Goal: Task Accomplishment & Management: Use online tool/utility

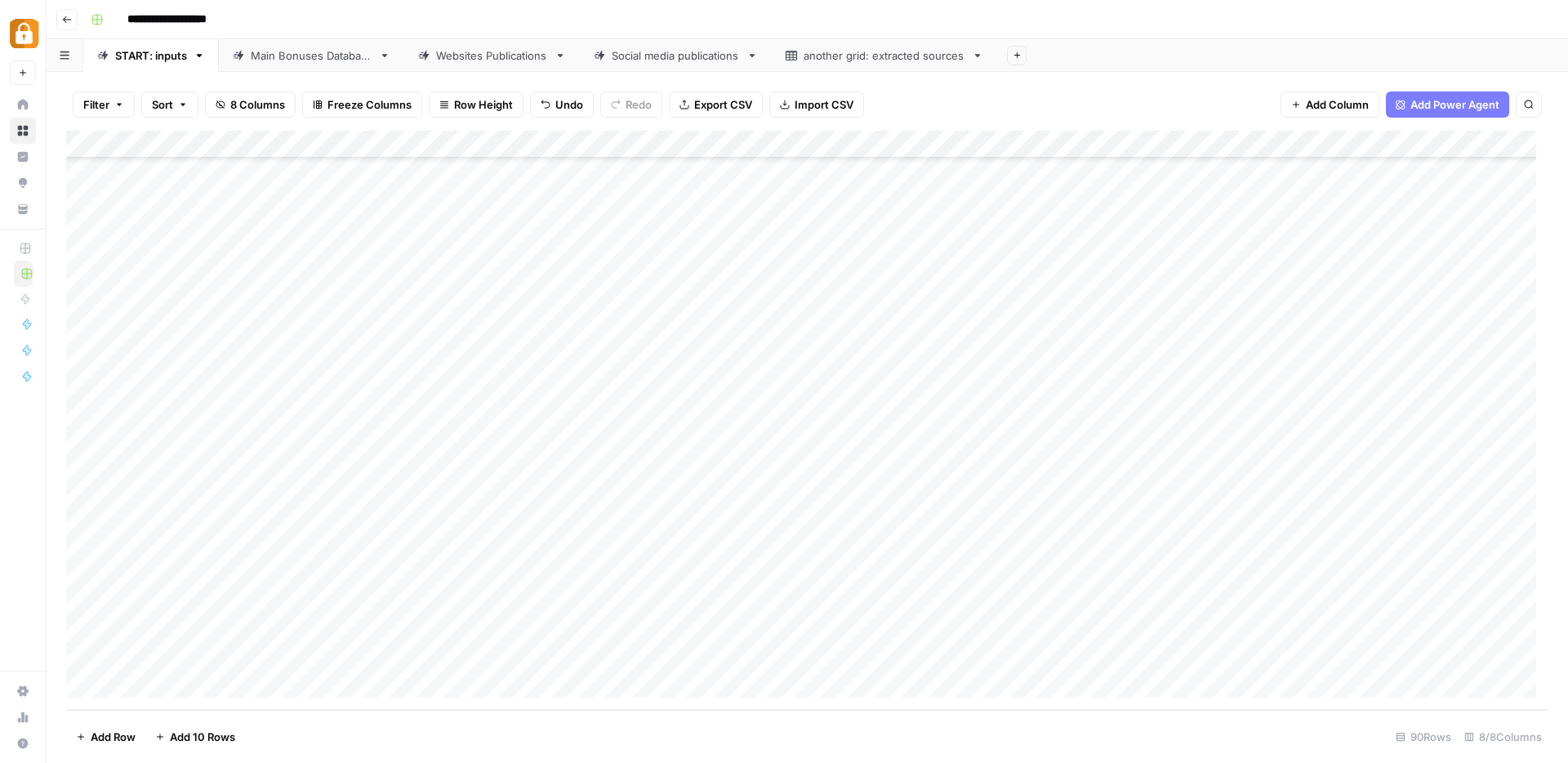
scroll to position [1986, 0]
click at [490, 630] on div "Add Column" at bounding box center [807, 420] width 1482 height 579
type textarea "**********"
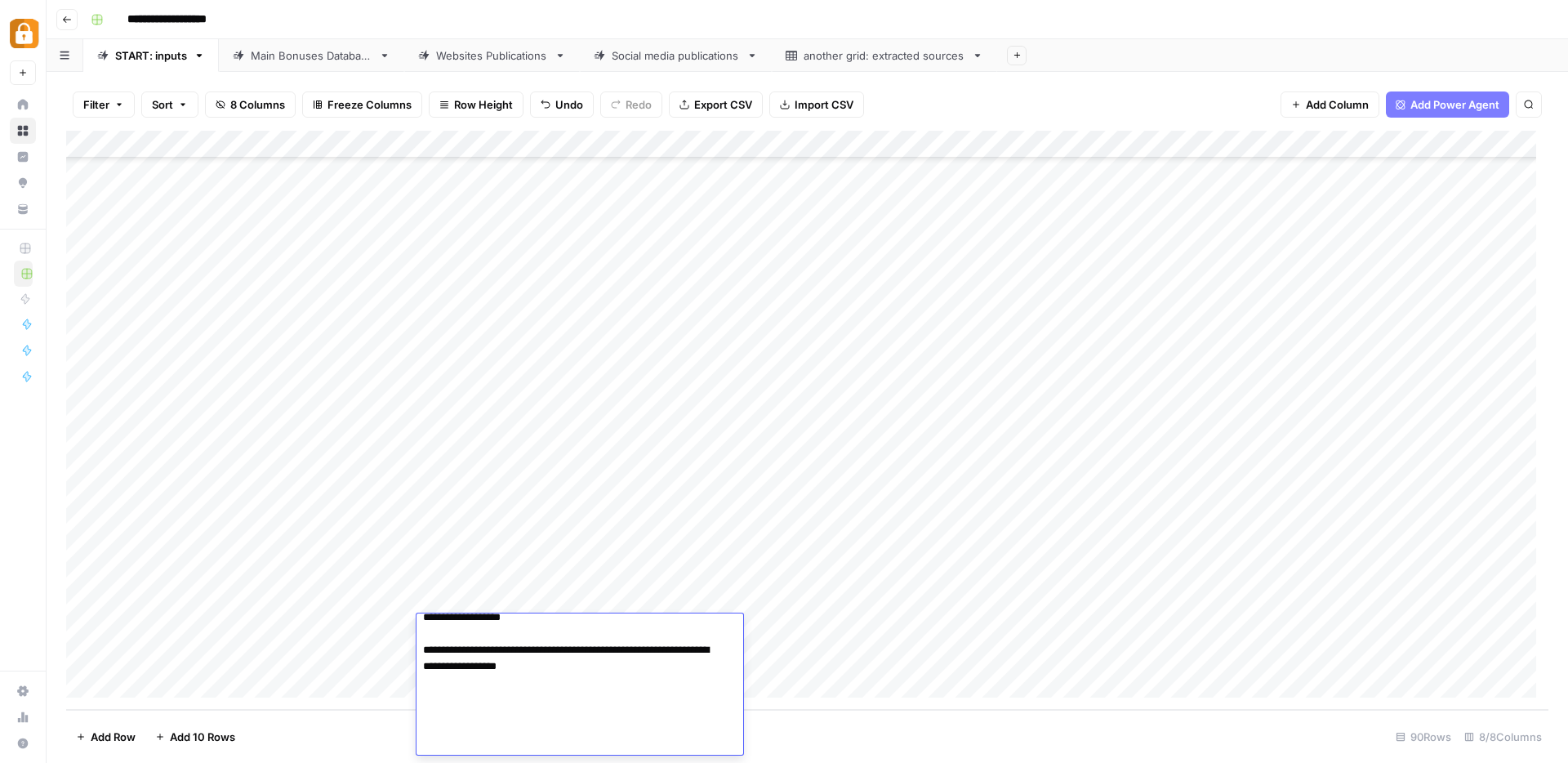
click at [331, 626] on div "Add Column" at bounding box center [807, 420] width 1482 height 579
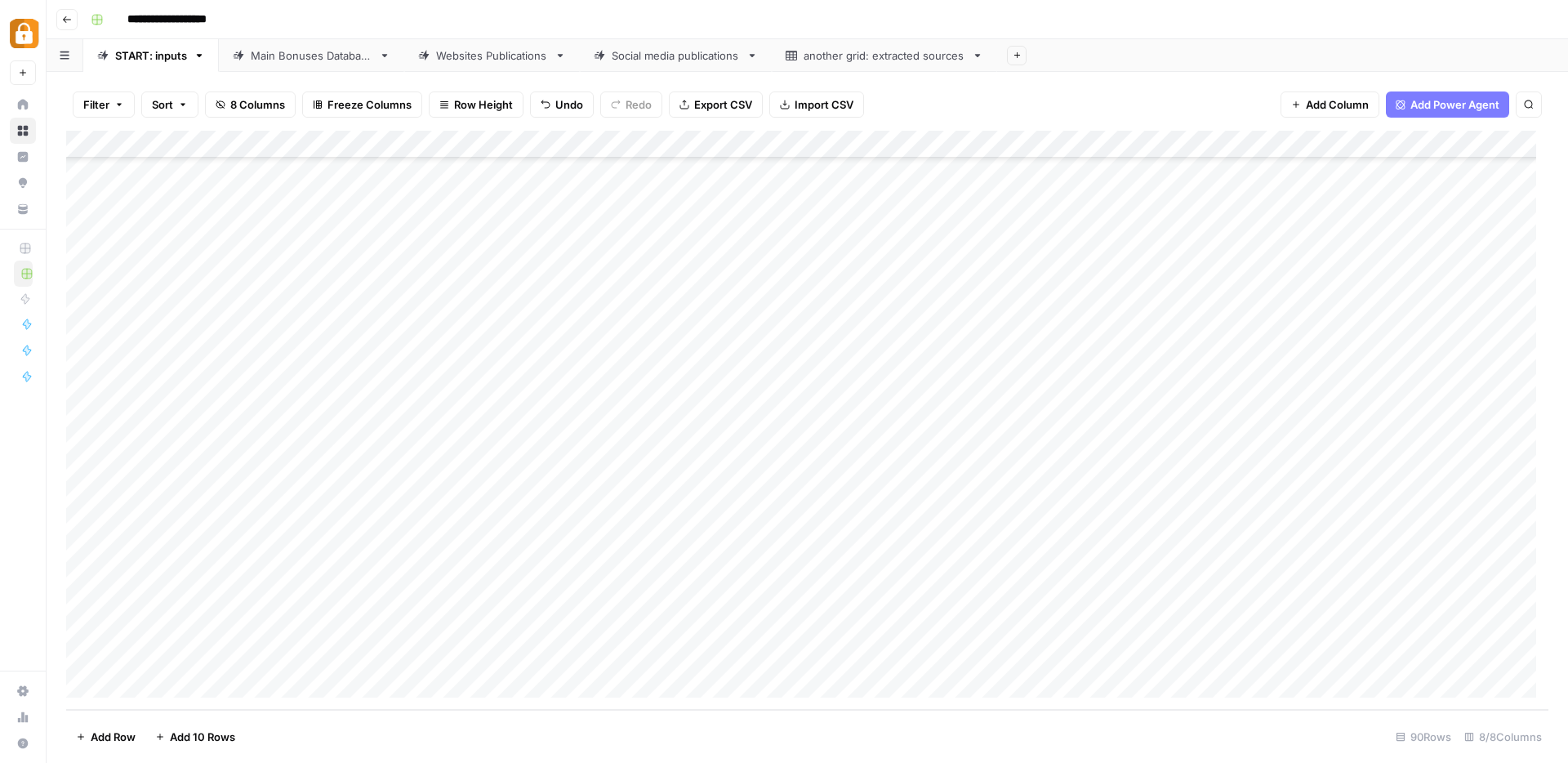
click at [331, 626] on div "Add Column" at bounding box center [807, 420] width 1482 height 579
click at [320, 724] on button "Max" at bounding box center [312, 721] width 34 height 19
click at [937, 627] on div "Add Column" at bounding box center [807, 420] width 1482 height 579
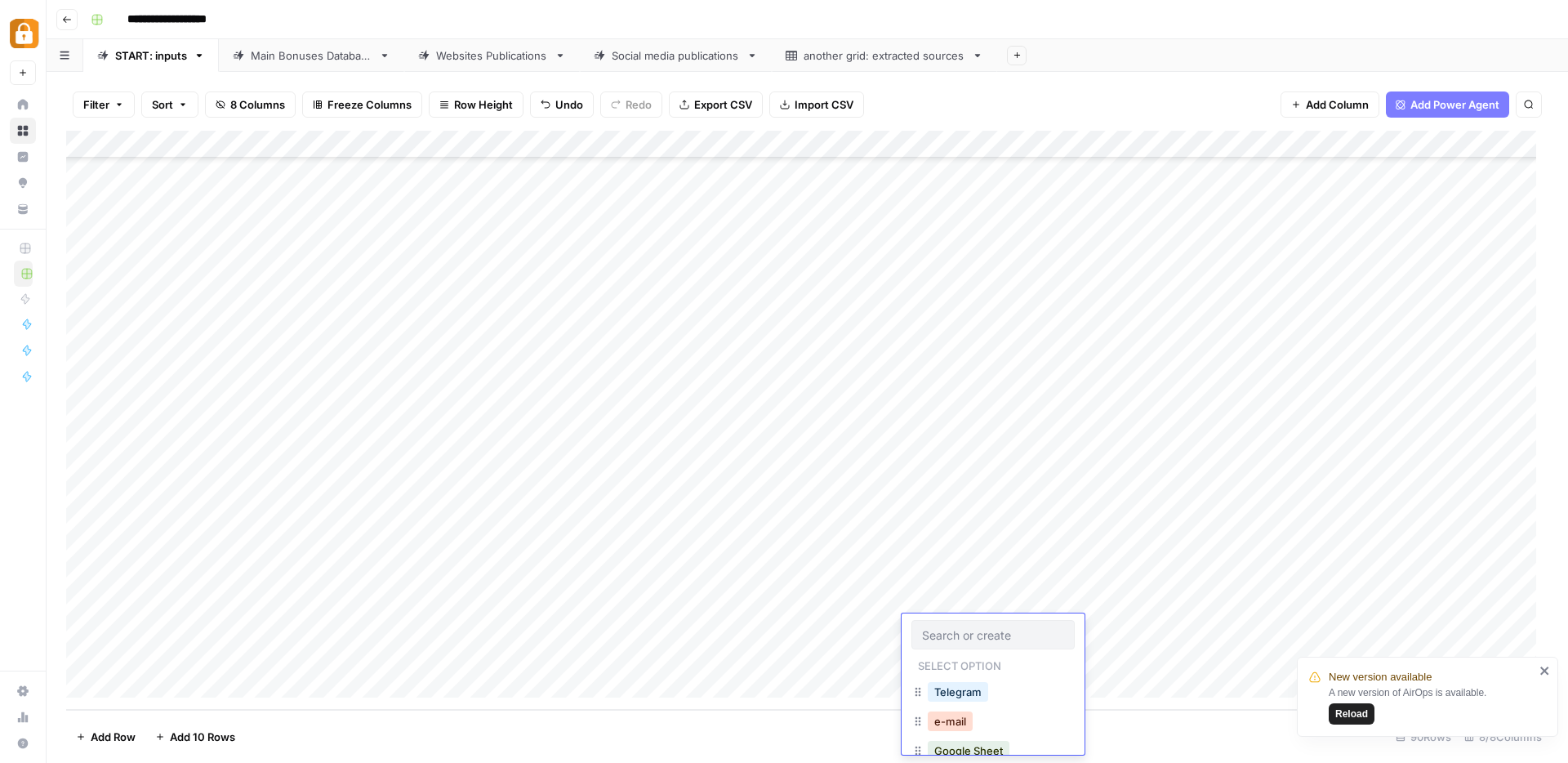
click at [971, 722] on button "e-mail" at bounding box center [950, 721] width 45 height 19
click at [1243, 629] on div "Add Column" at bounding box center [807, 420] width 1482 height 579
type textarea "**********"
click at [1160, 657] on div "Add Column" at bounding box center [807, 420] width 1482 height 579
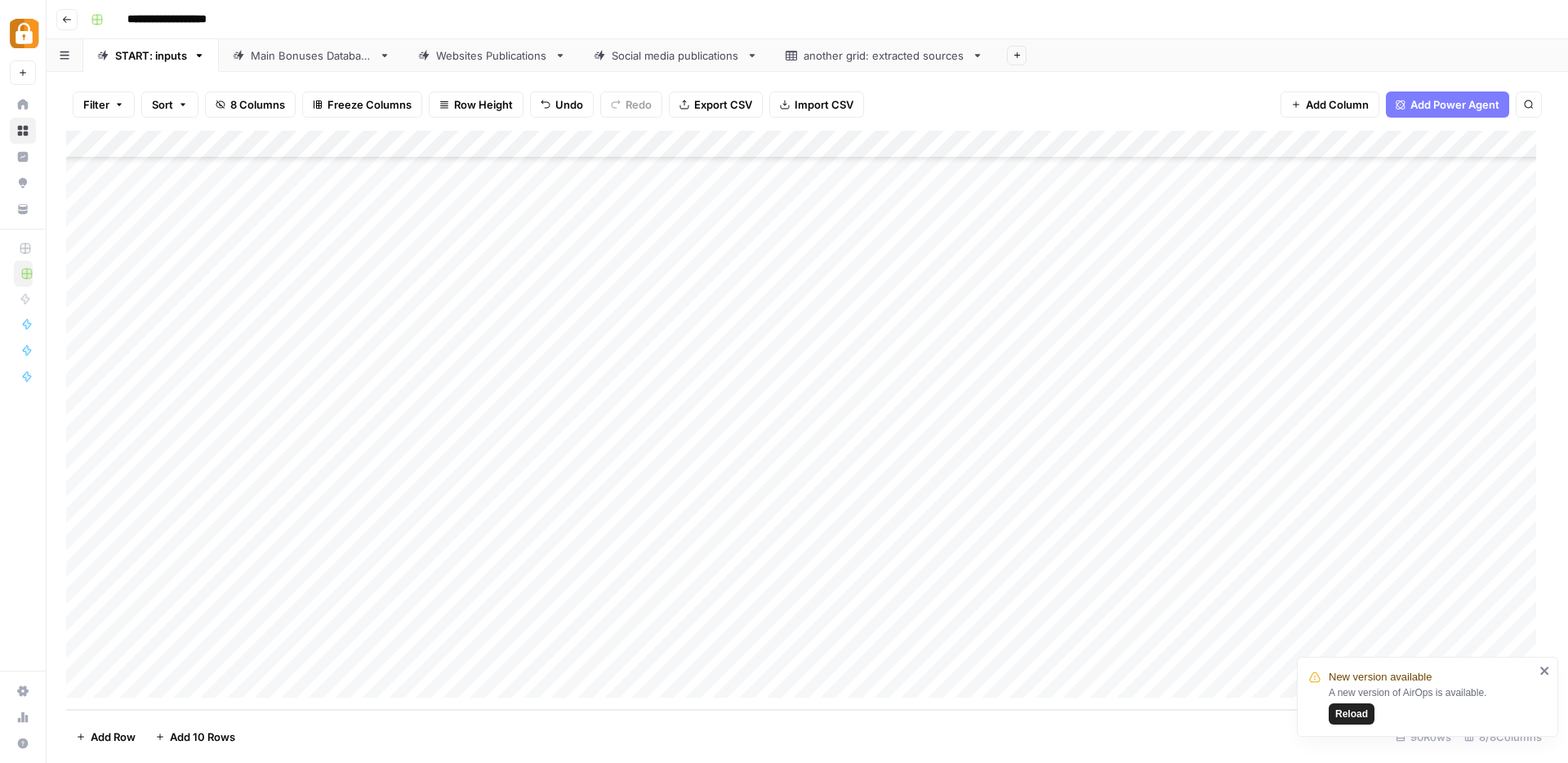
click at [1549, 672] on icon "close" at bounding box center [1545, 670] width 12 height 13
click at [1395, 625] on div "Add Column" at bounding box center [807, 420] width 1482 height 579
click at [514, 661] on div "Add Column" at bounding box center [807, 420] width 1482 height 579
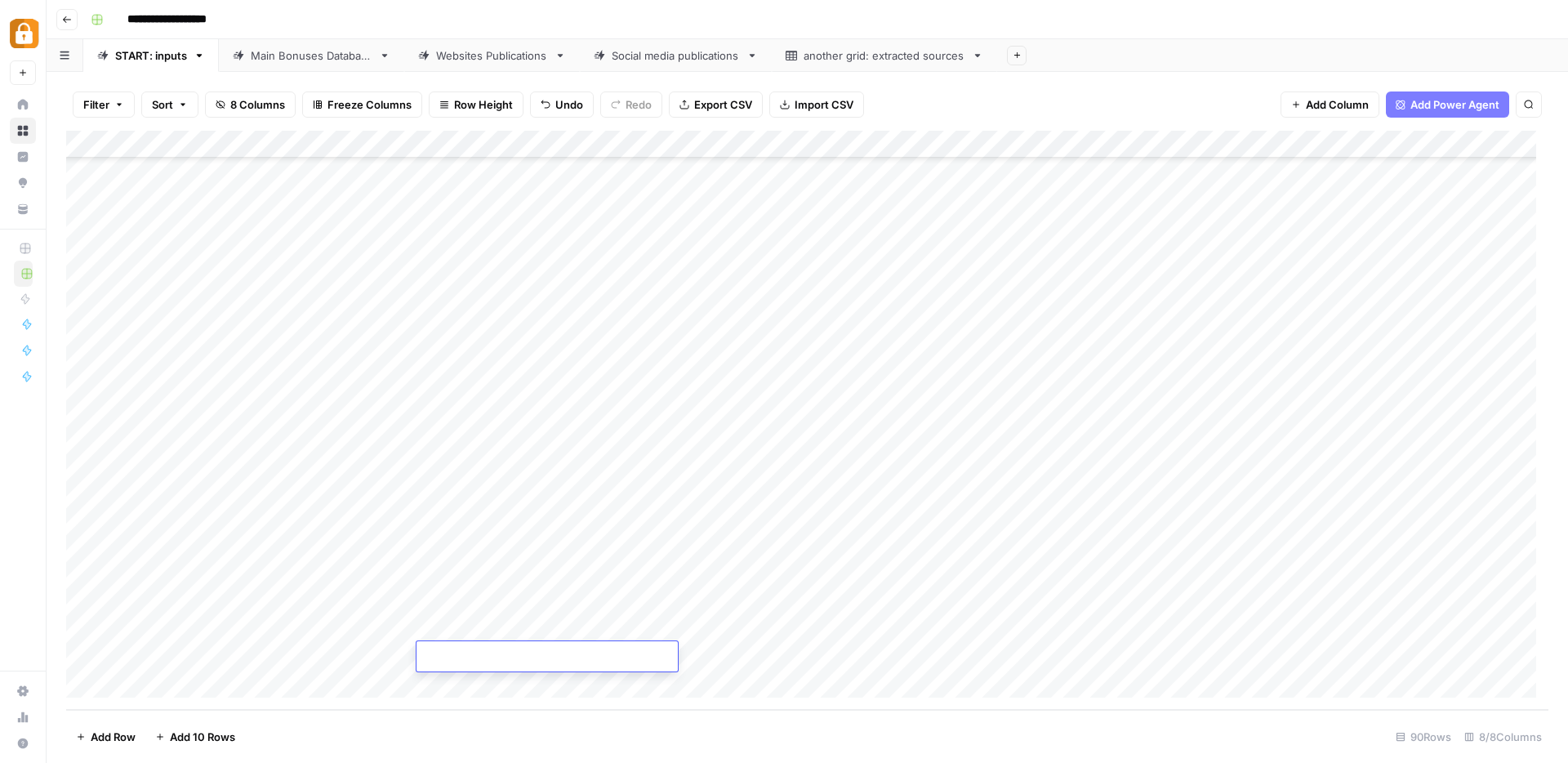
type textarea "**********"
click at [298, 657] on div "Add Column" at bounding box center [807, 420] width 1482 height 579
click at [319, 746] on button "Max" at bounding box center [312, 748] width 34 height 19
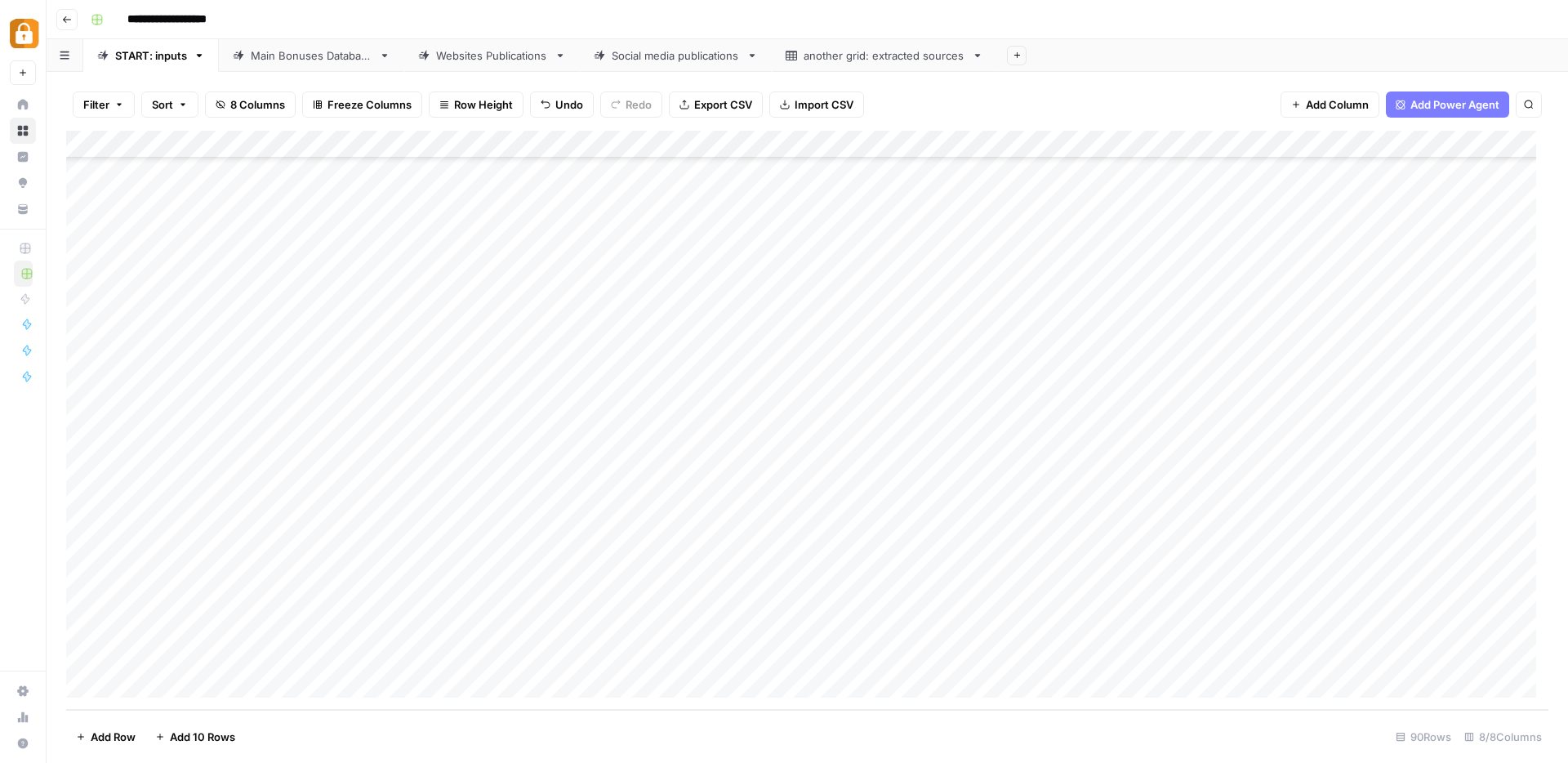
click at [941, 654] on div "Add Column" at bounding box center [807, 420] width 1482 height 579
click at [958, 749] on button "e-mail" at bounding box center [950, 748] width 45 height 19
click at [1258, 628] on div "Add Column" at bounding box center [807, 420] width 1482 height 579
click at [1251, 667] on div "Add Column" at bounding box center [807, 420] width 1482 height 579
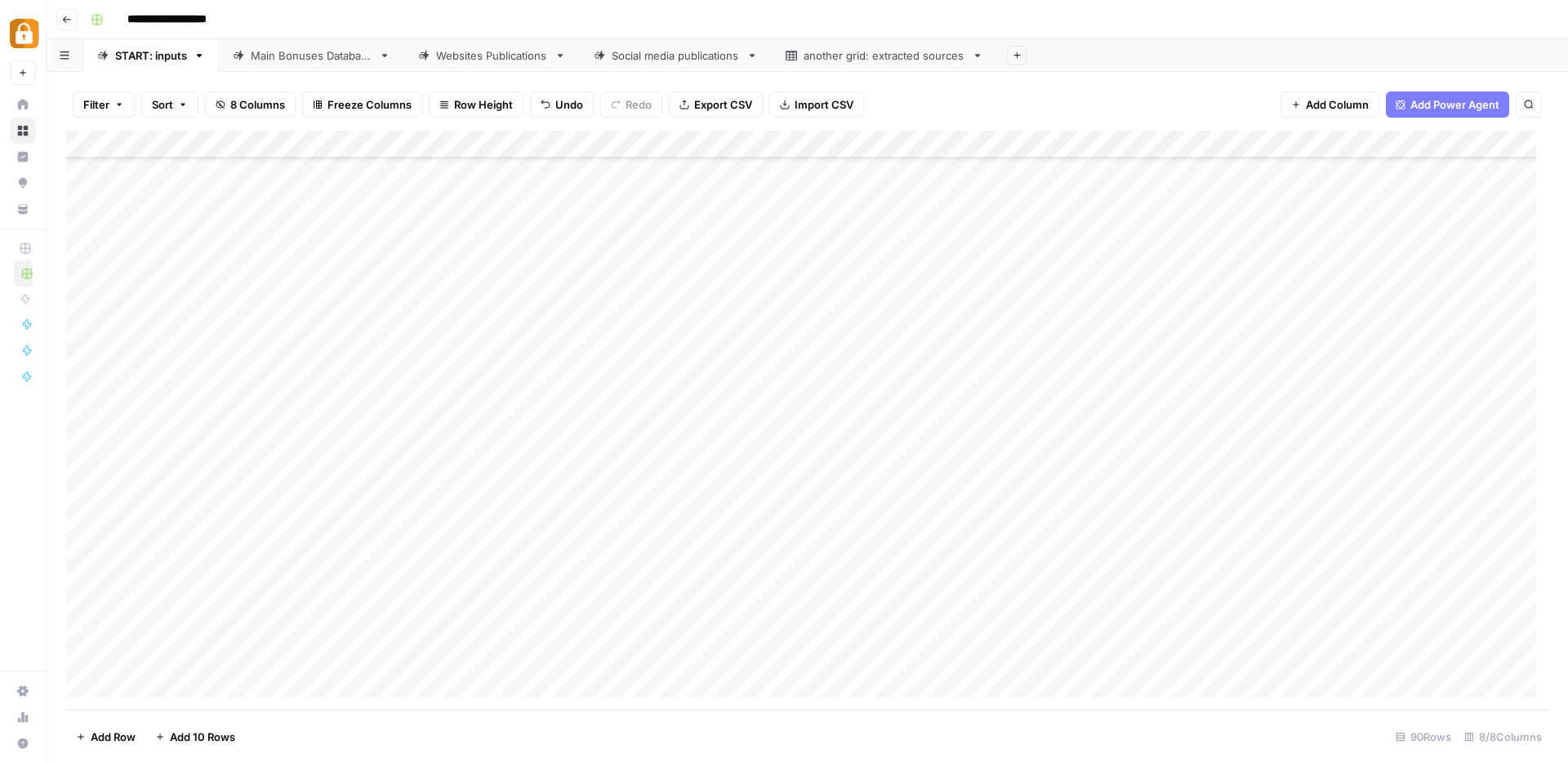
click at [1393, 655] on div "Add Column" at bounding box center [807, 420] width 1482 height 579
click at [1277, 684] on div "Add Column" at bounding box center [807, 420] width 1482 height 579
click at [1136, 691] on div "Add Column" at bounding box center [807, 420] width 1482 height 579
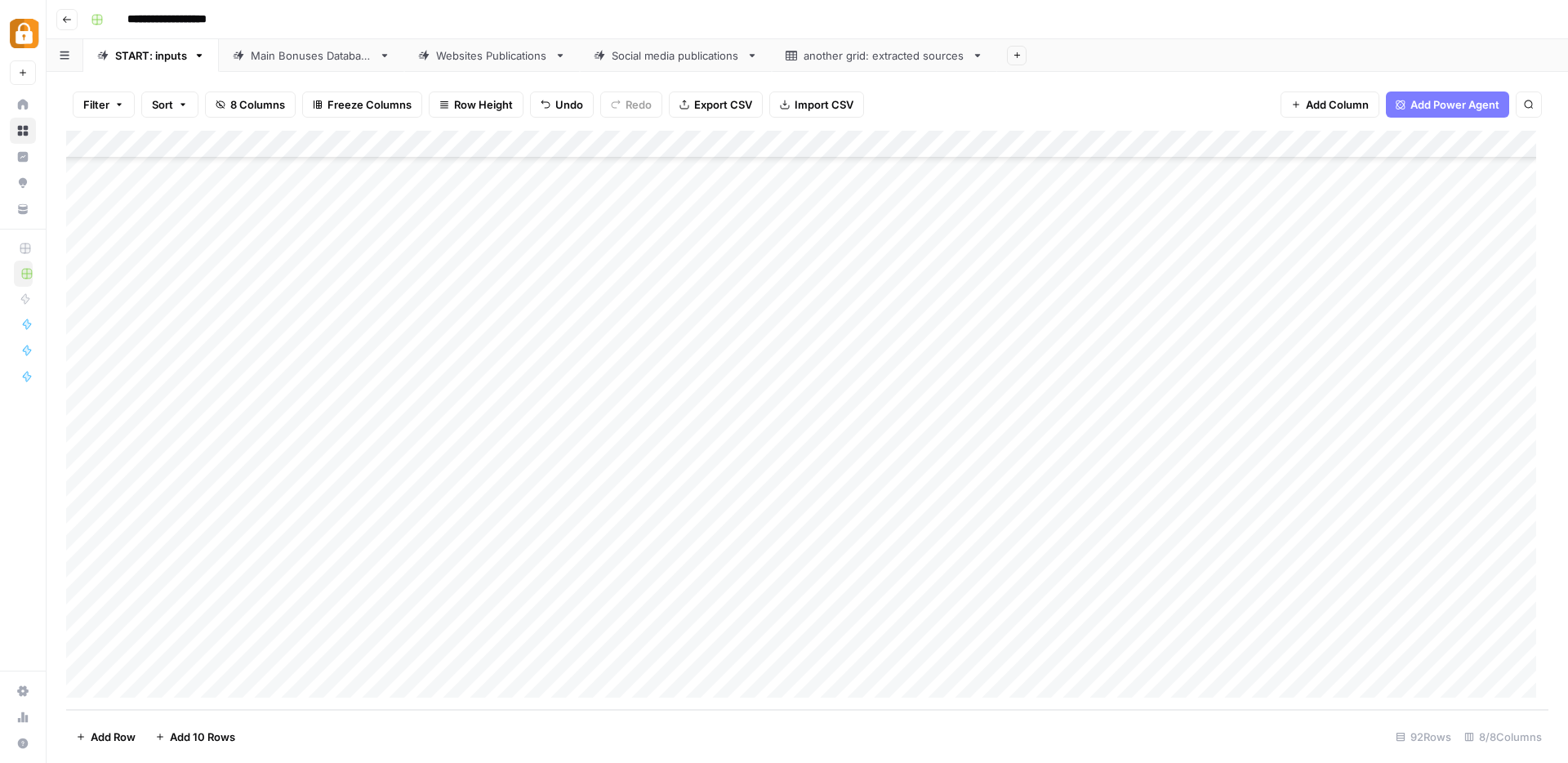
click at [1212, 664] on div "Add Column" at bounding box center [807, 420] width 1482 height 579
click at [1481, 596] on div "Add Column" at bounding box center [807, 420] width 1482 height 579
click at [1402, 601] on div "Add Column" at bounding box center [807, 420] width 1482 height 579
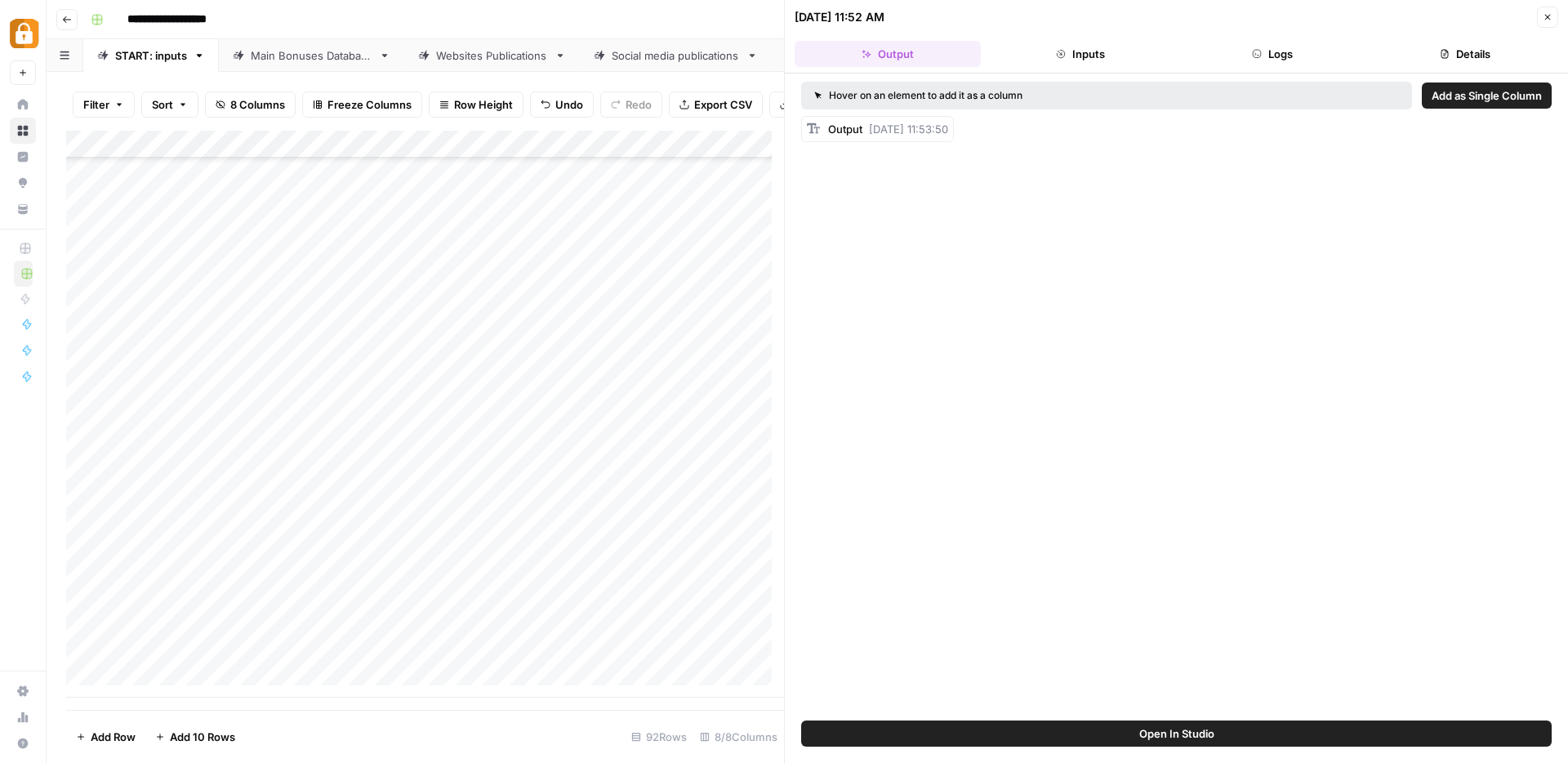
click at [1548, 16] on icon "button" at bounding box center [1548, 17] width 6 height 6
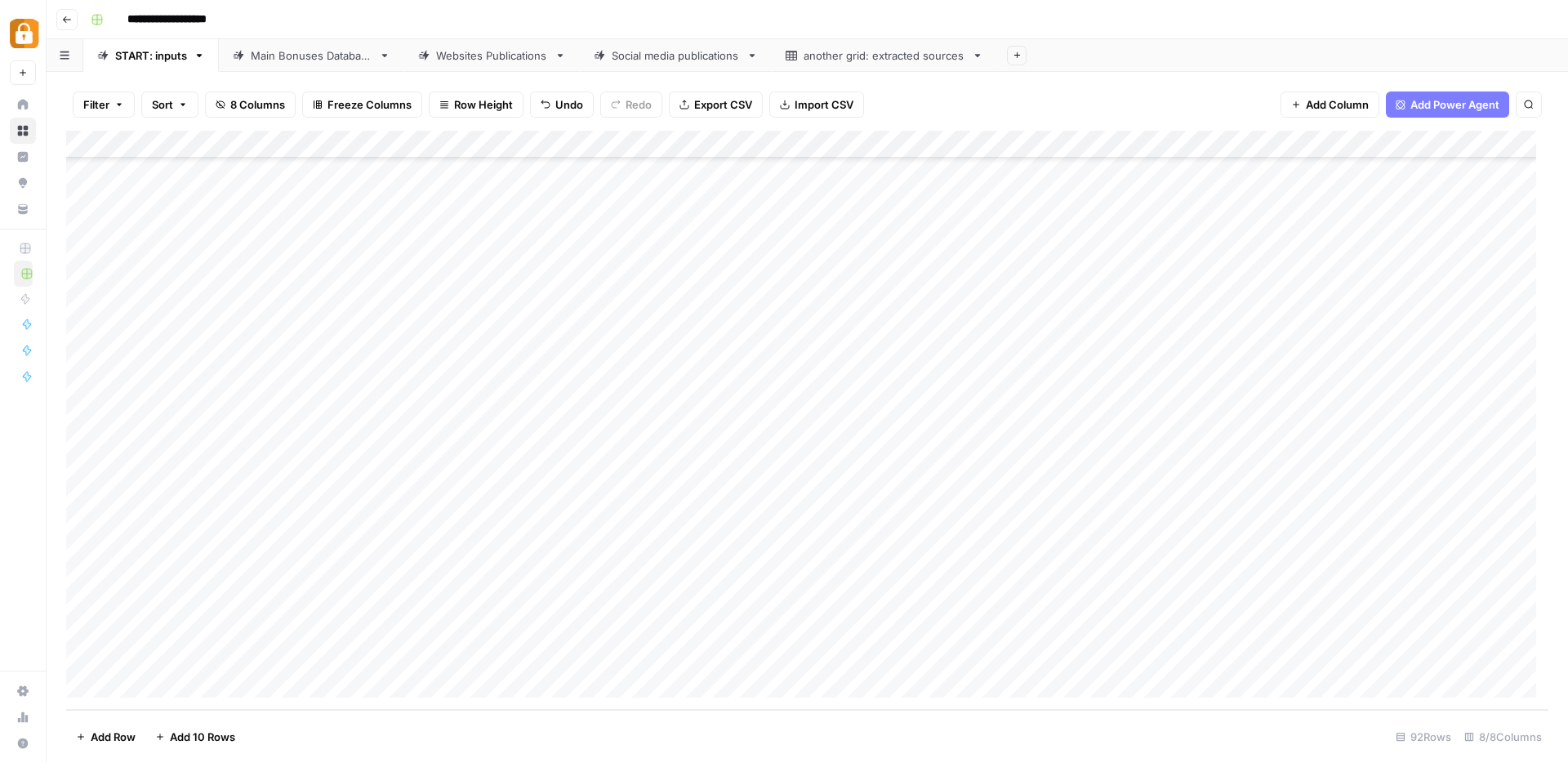
click at [1399, 600] on div "Add Column" at bounding box center [807, 420] width 1482 height 579
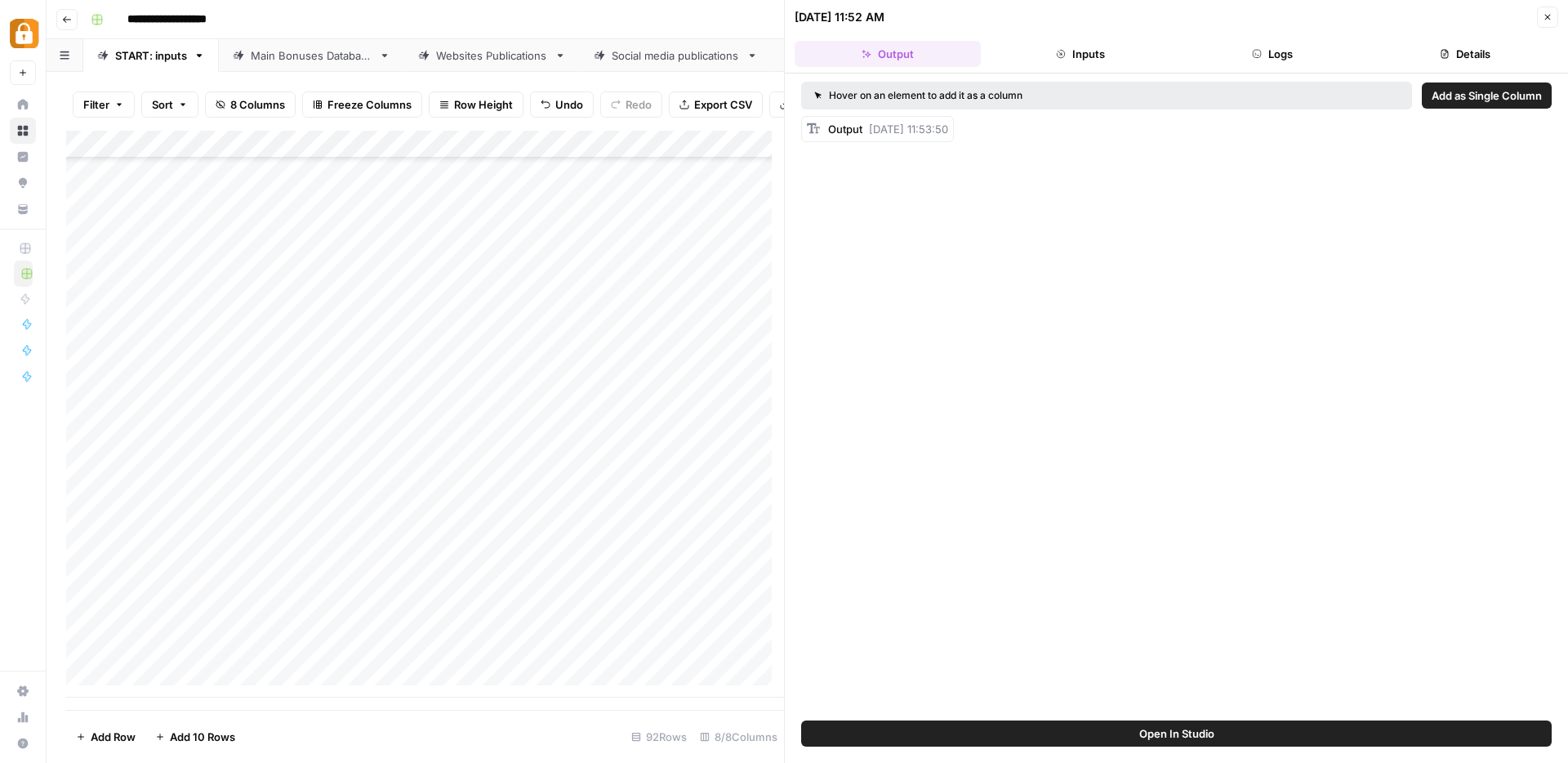
click at [1549, 17] on icon "button" at bounding box center [1548, 17] width 10 height 10
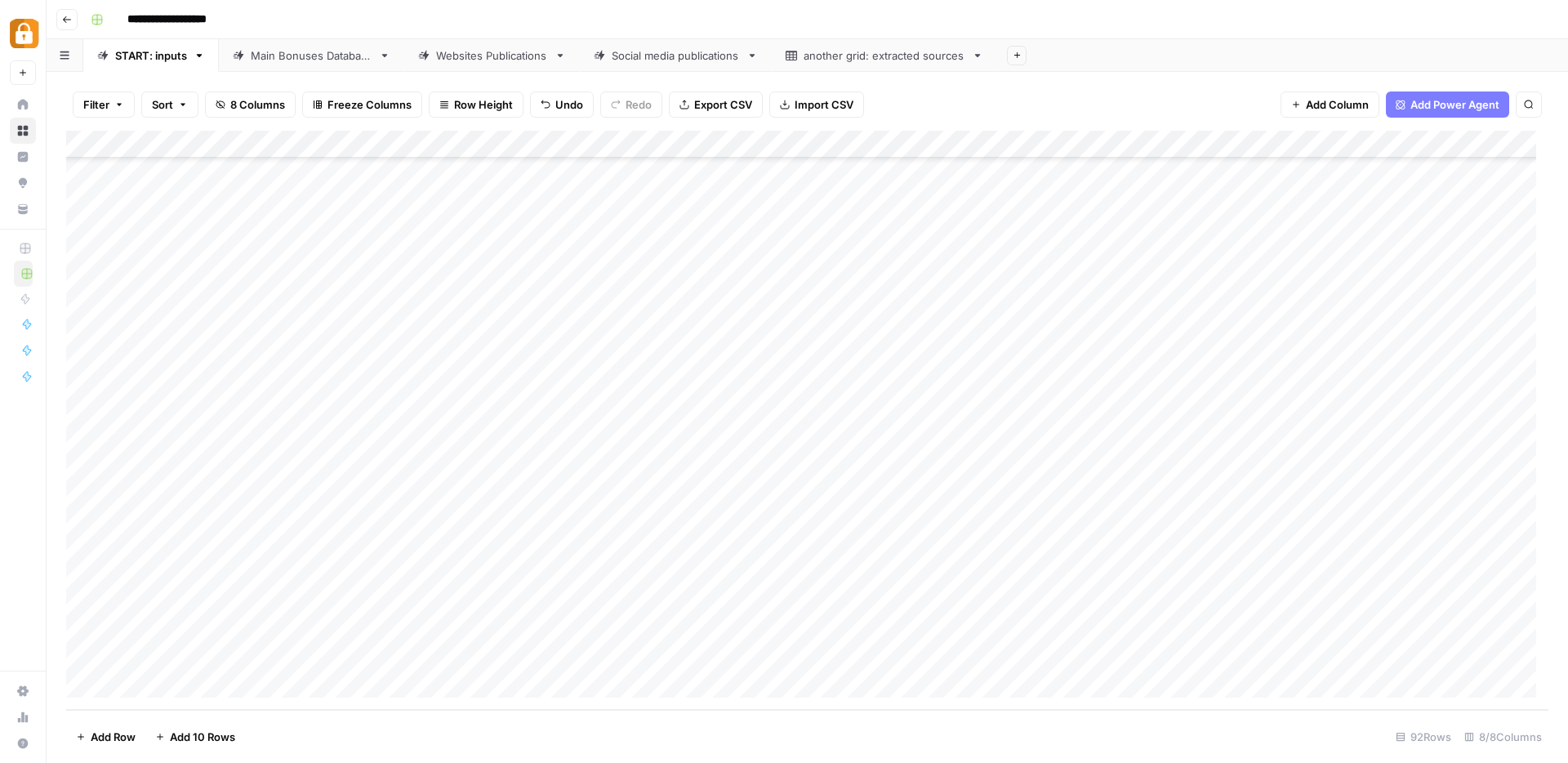
click at [1516, 605] on div "Add Column" at bounding box center [807, 420] width 1482 height 579
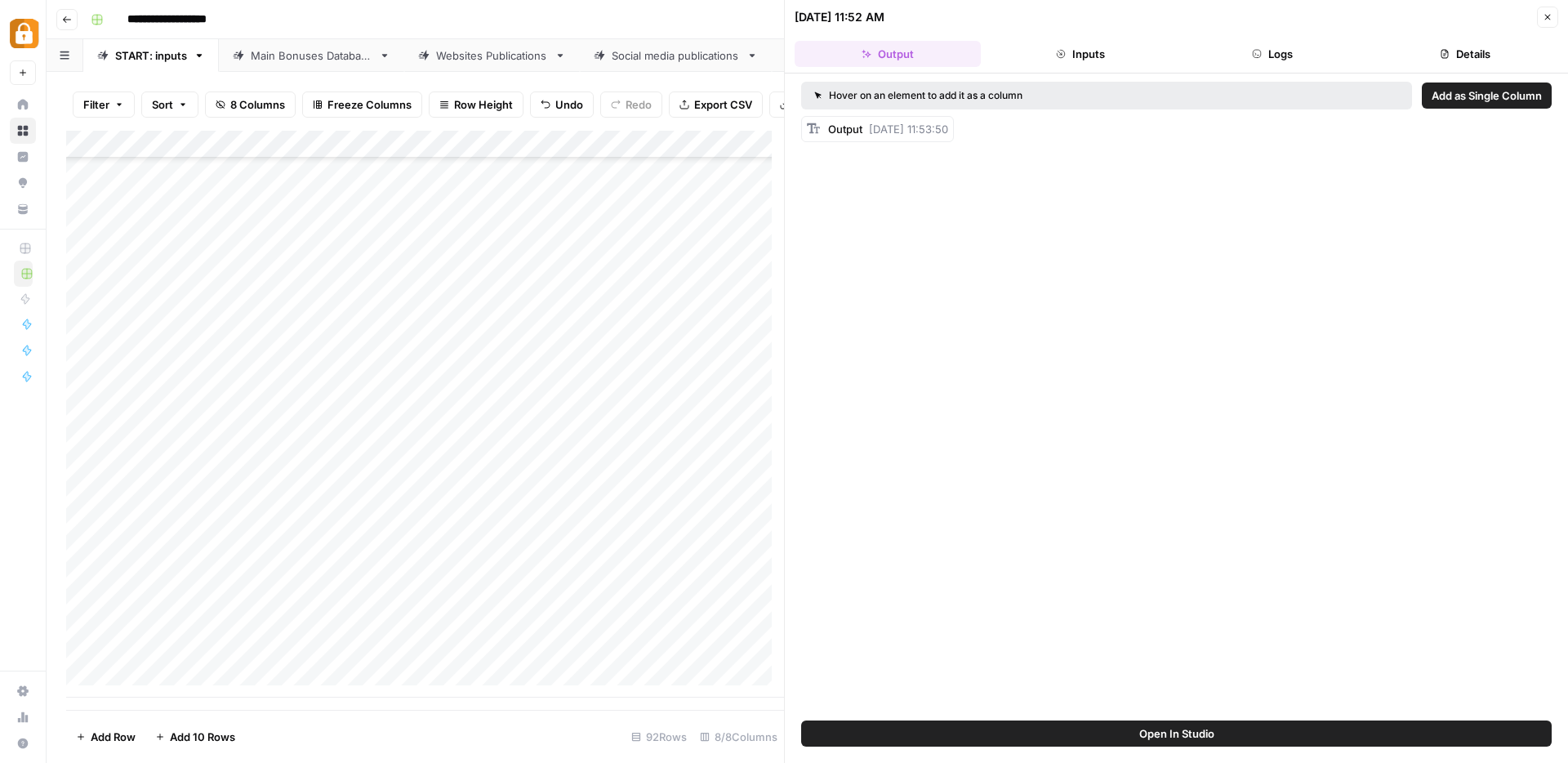
click at [1552, 19] on button "Close" at bounding box center [1548, 17] width 21 height 21
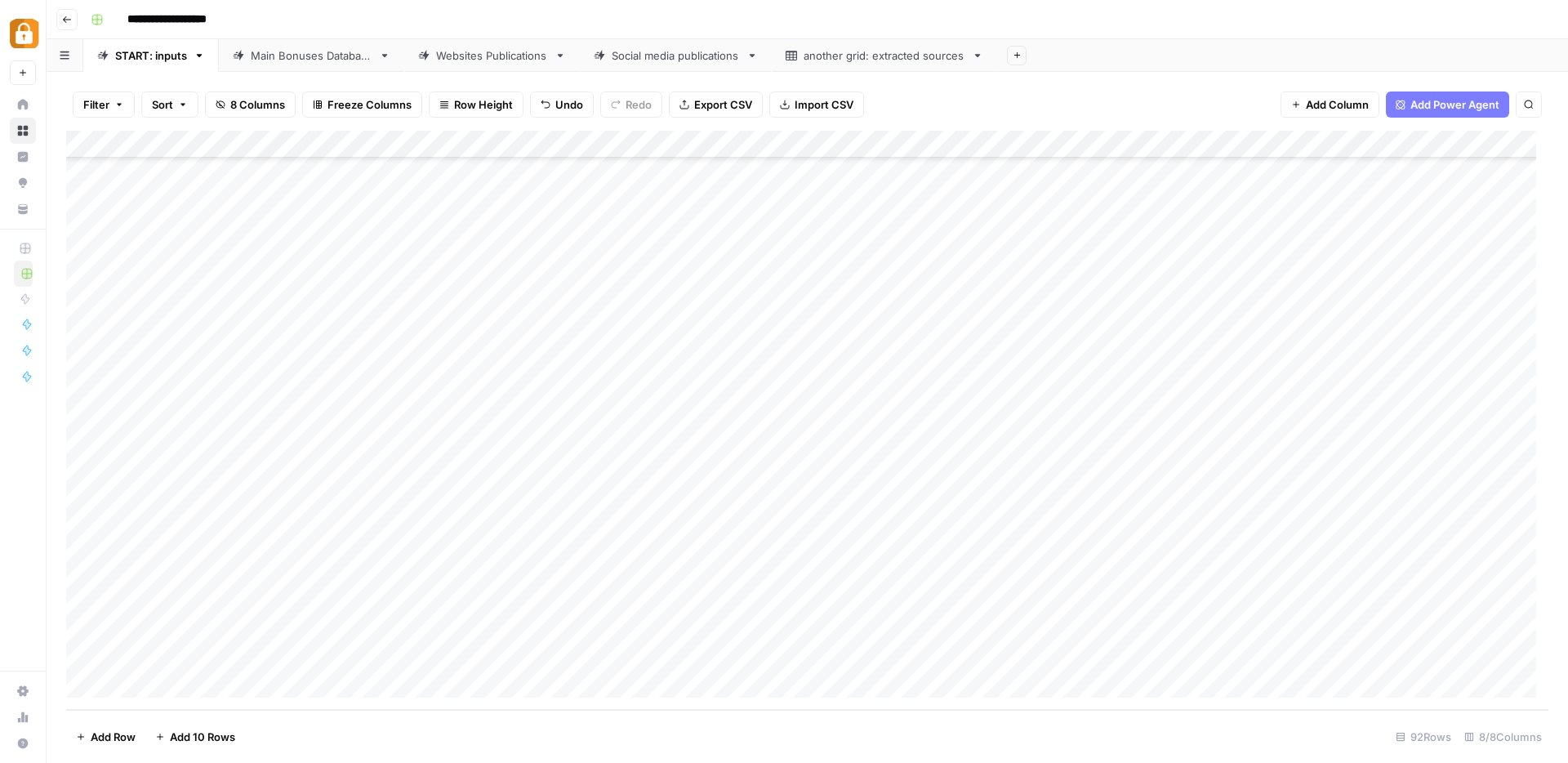
click at [1324, 604] on div "Add Column" at bounding box center [807, 420] width 1482 height 579
click at [1520, 600] on button "button" at bounding box center [1496, 600] width 292 height 28
click at [1519, 603] on button "button" at bounding box center [1496, 600] width 292 height 28
click at [1105, 654] on div "Add Column" at bounding box center [807, 420] width 1482 height 579
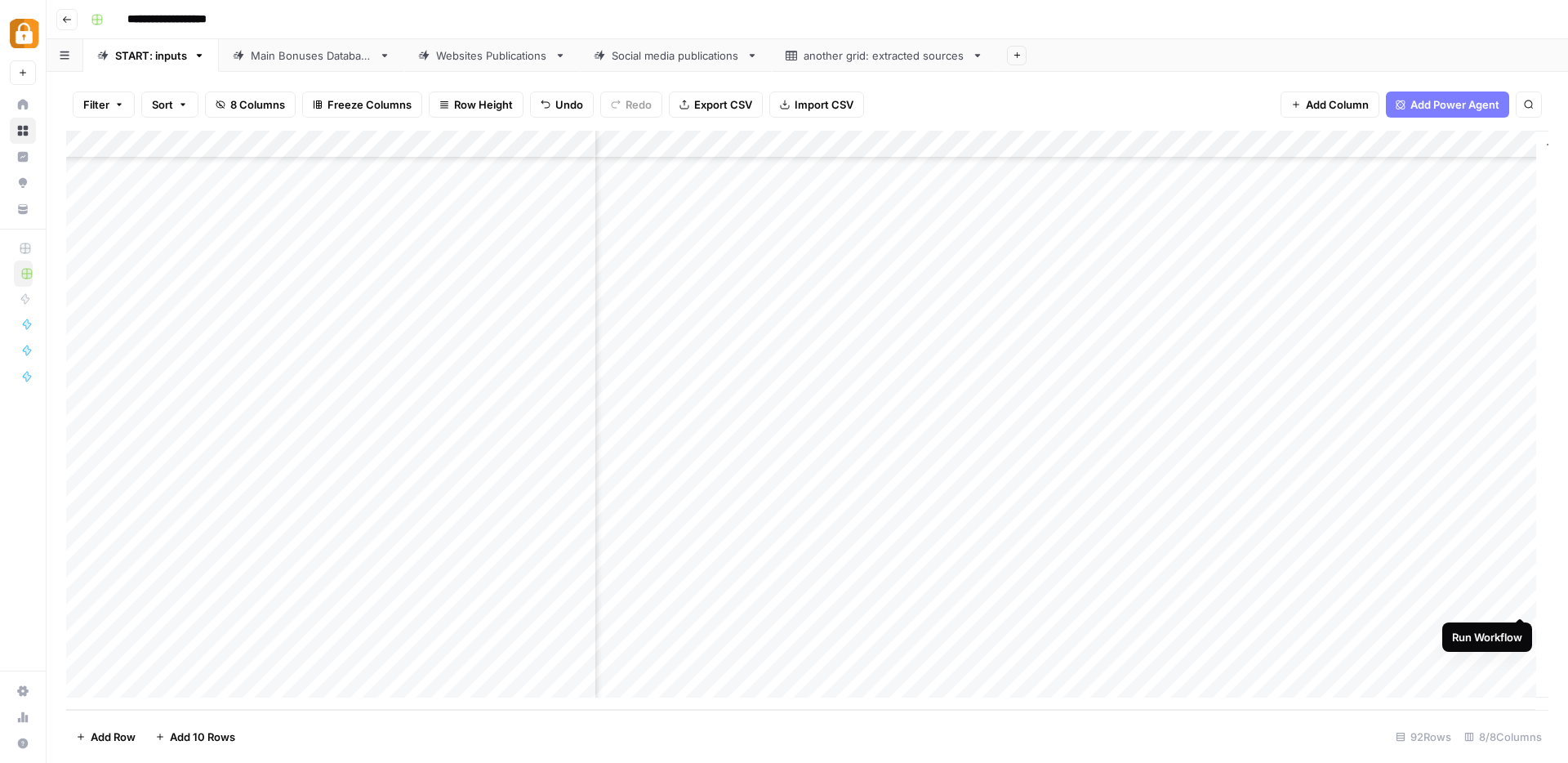
click at [1518, 600] on div "Add Column" at bounding box center [807, 420] width 1482 height 579
type input "**********"
click at [166, 64] on link "START: inputs" at bounding box center [151, 55] width 135 height 33
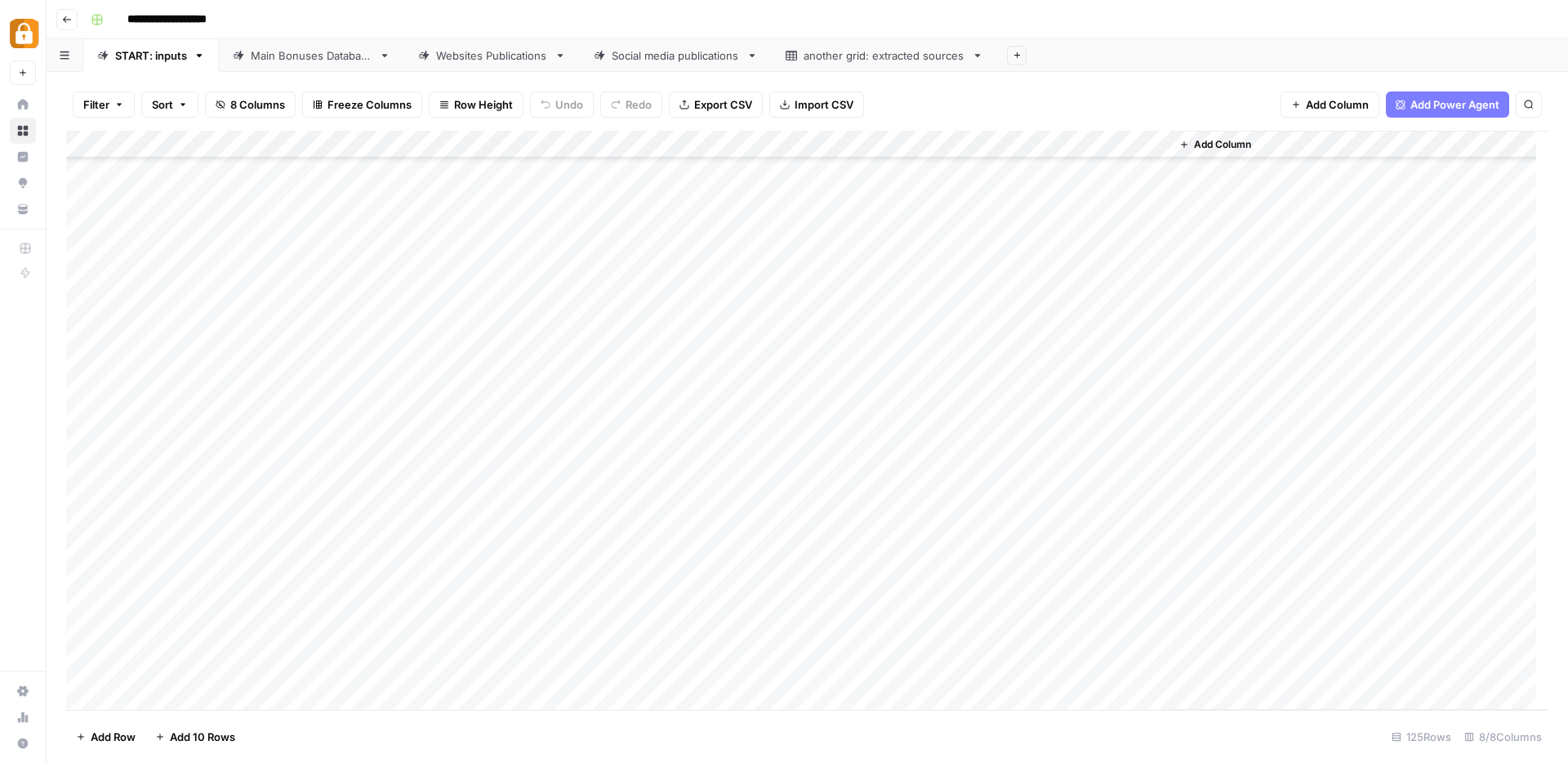
click at [233, 145] on div "Add Column" at bounding box center [807, 420] width 1482 height 579
click at [233, 145] on div at bounding box center [197, 147] width 148 height 33
click at [1395, 411] on div "Add Column" at bounding box center [1359, 420] width 378 height 579
click at [450, 518] on div "Add Column" at bounding box center [807, 420] width 1482 height 579
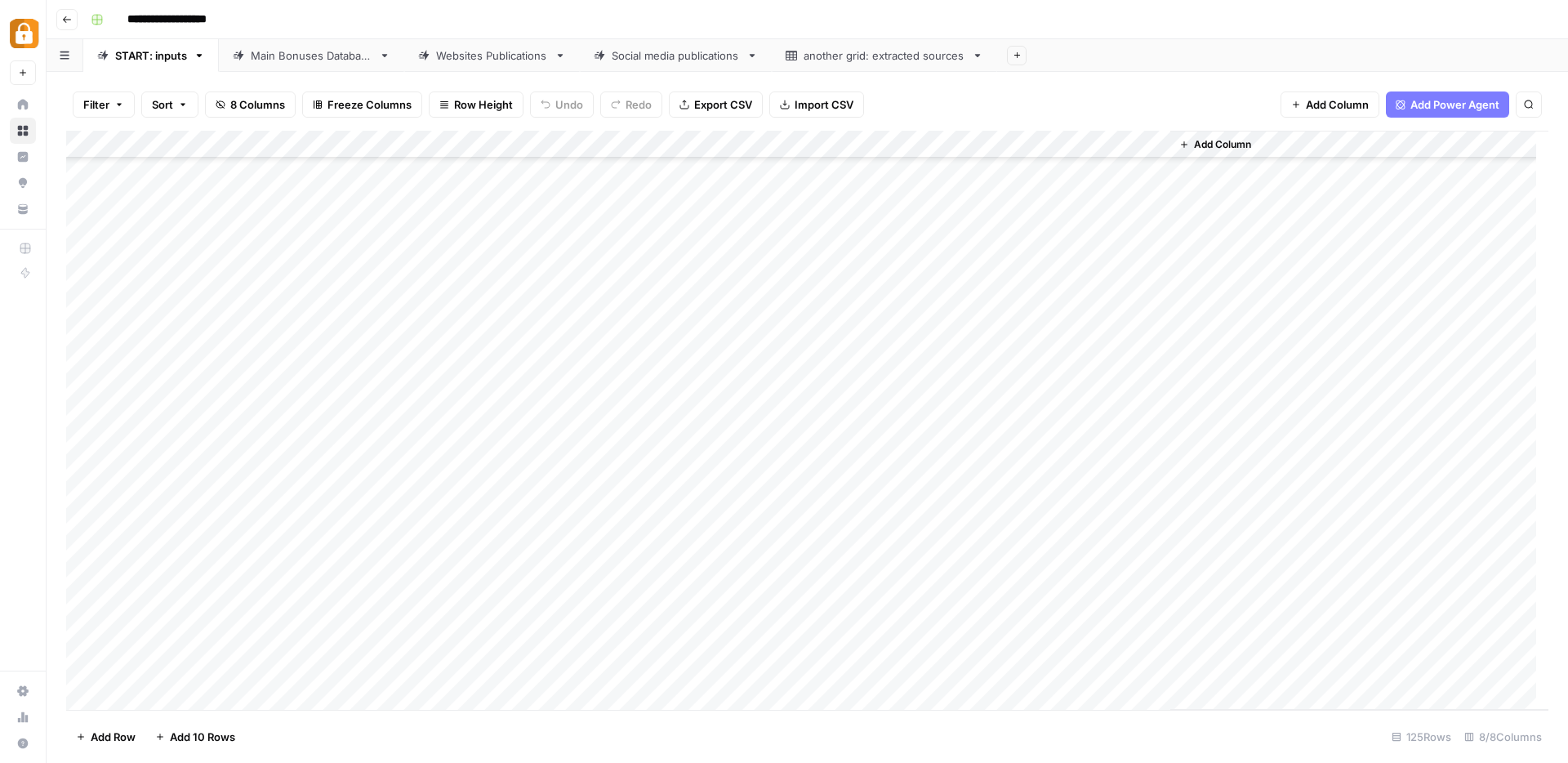
click at [450, 518] on div "Add Column" at bounding box center [807, 420] width 1482 height 579
type textarea "**********"
click at [296, 518] on div "Add Column" at bounding box center [807, 420] width 1482 height 579
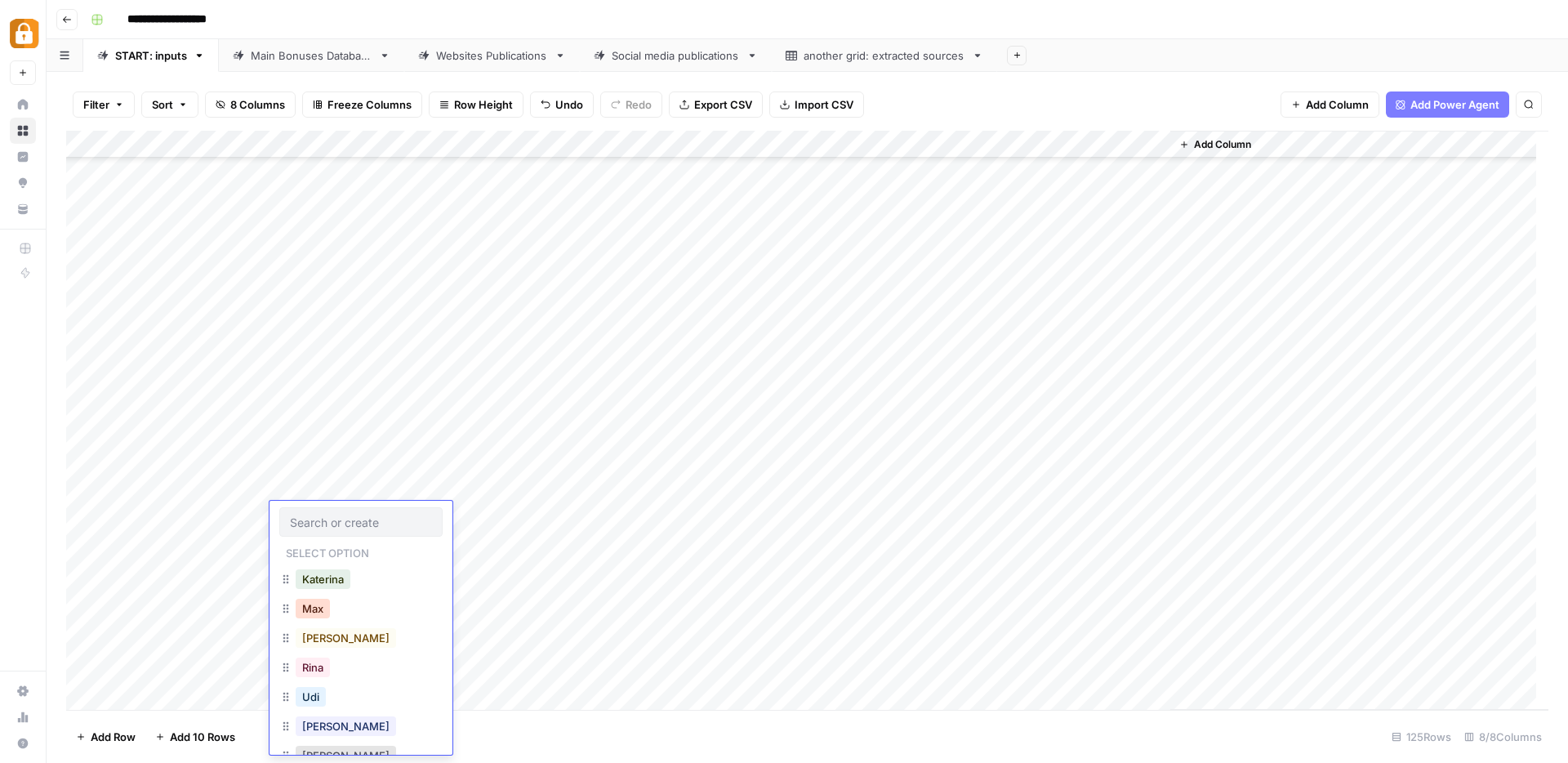
click at [323, 611] on button "Max" at bounding box center [312, 608] width 34 height 19
click at [691, 514] on div "Add Column" at bounding box center [807, 420] width 1482 height 579
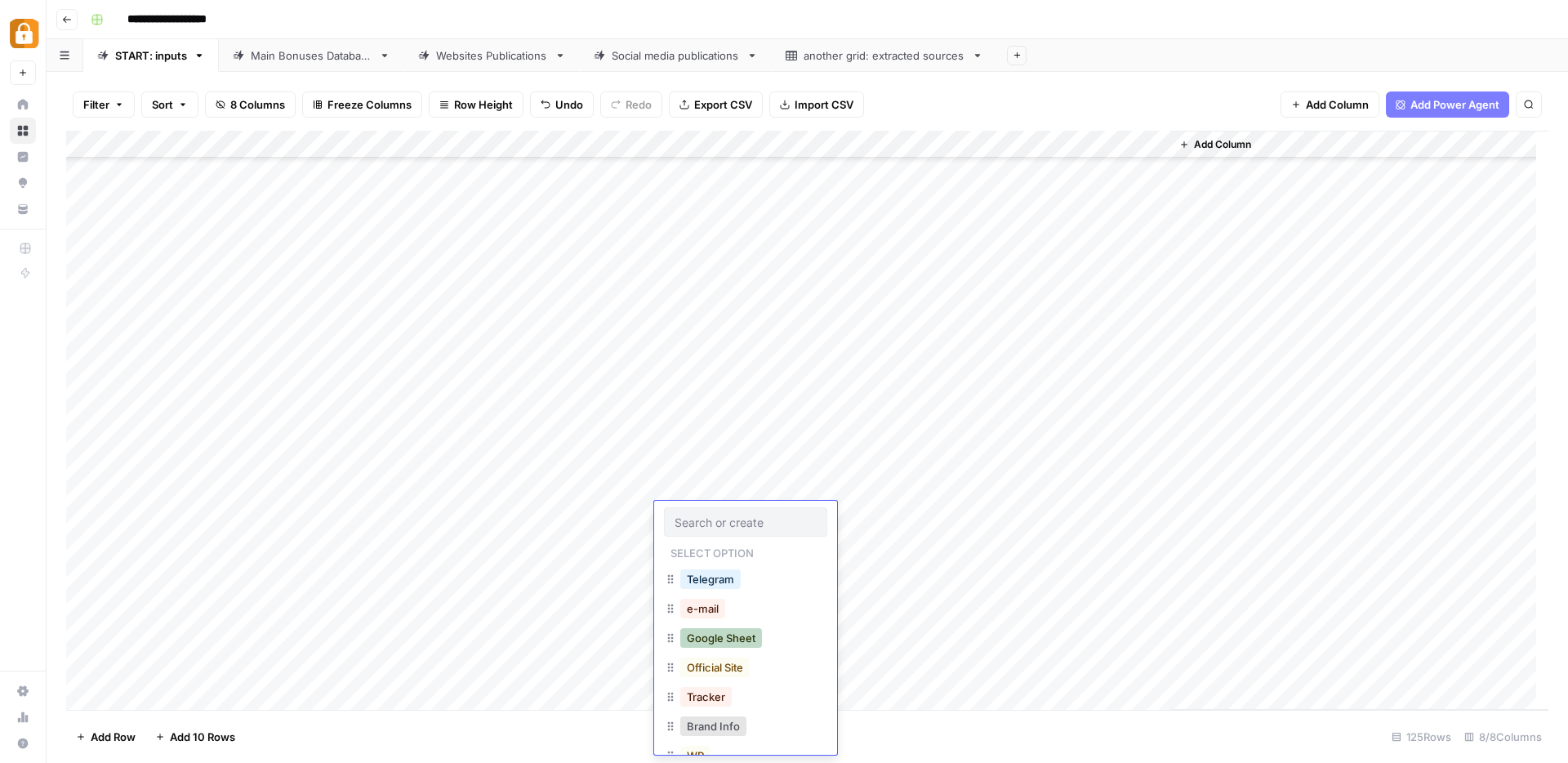
click at [740, 641] on button "Google Sheet" at bounding box center [721, 638] width 82 height 19
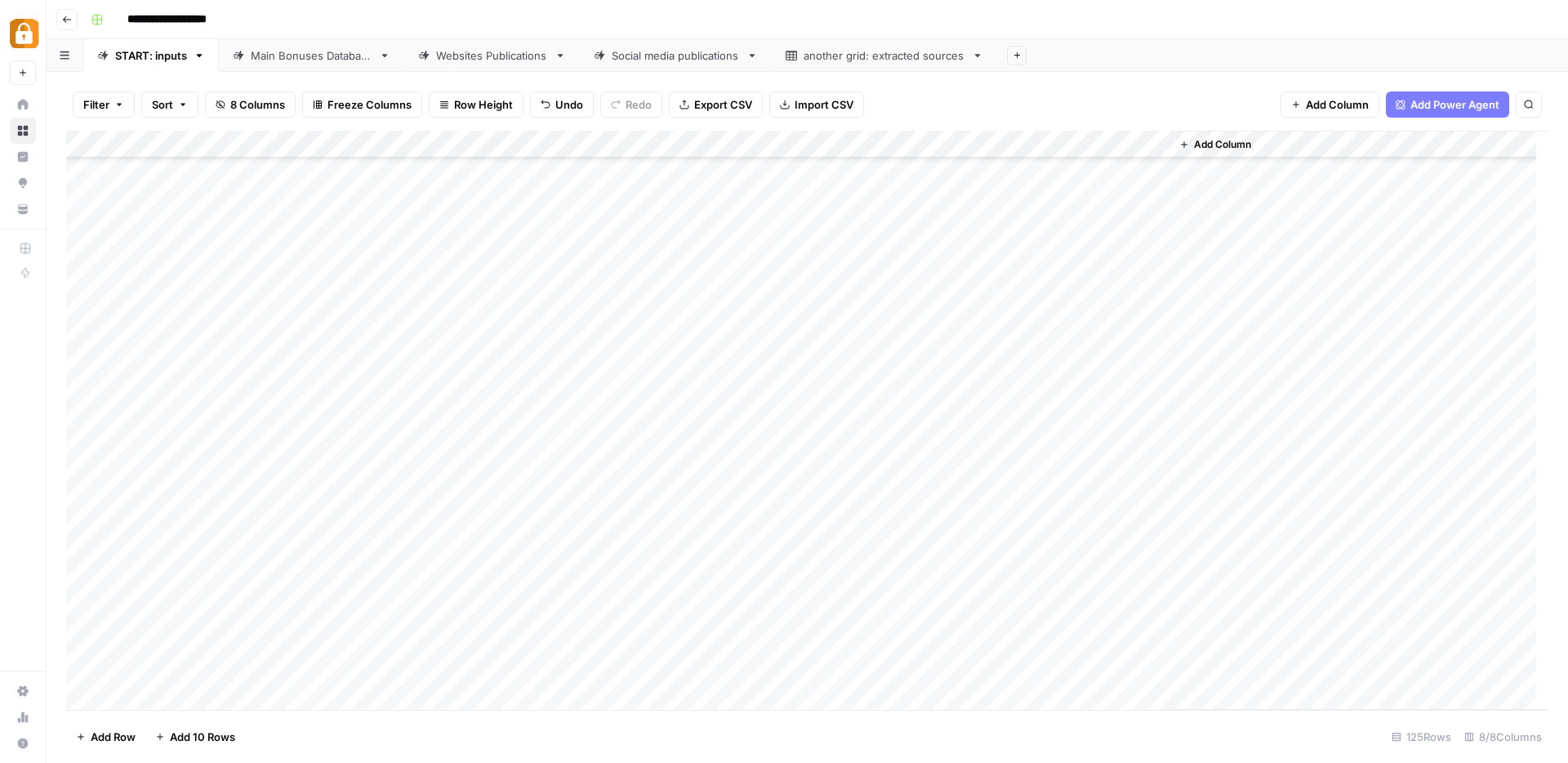
click at [914, 515] on div "Add Column" at bounding box center [807, 420] width 1482 height 579
click at [926, 321] on div "Add Column" at bounding box center [807, 420] width 1482 height 579
click at [927, 514] on div "Add Column" at bounding box center [807, 420] width 1482 height 579
click at [1078, 511] on div "Add Column" at bounding box center [807, 420] width 1482 height 579
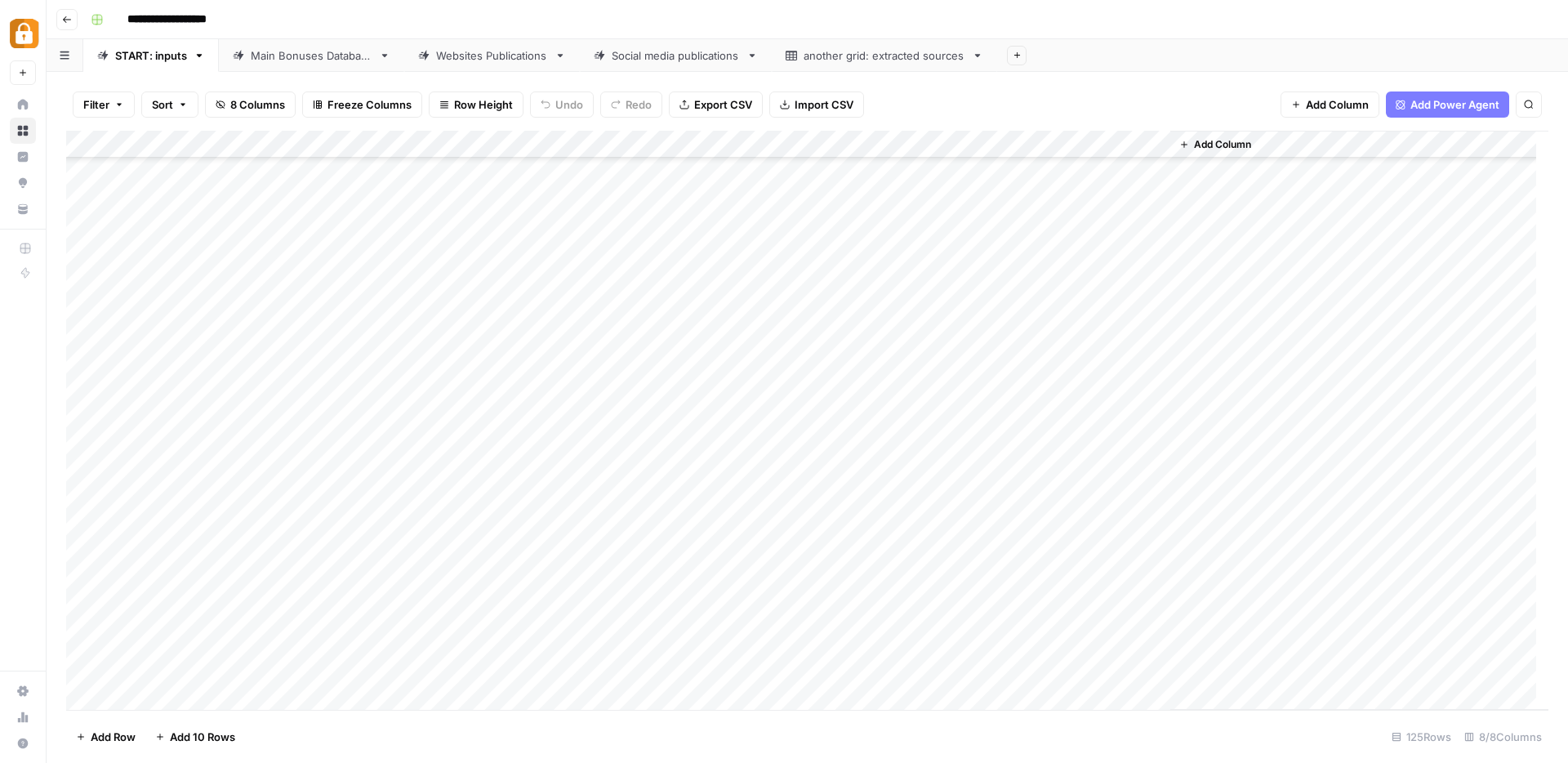
scroll to position [2242, 0]
click at [408, 484] on div "Add Column" at bounding box center [807, 420] width 1482 height 579
click at [416, 485] on textarea at bounding box center [481, 484] width 261 height 23
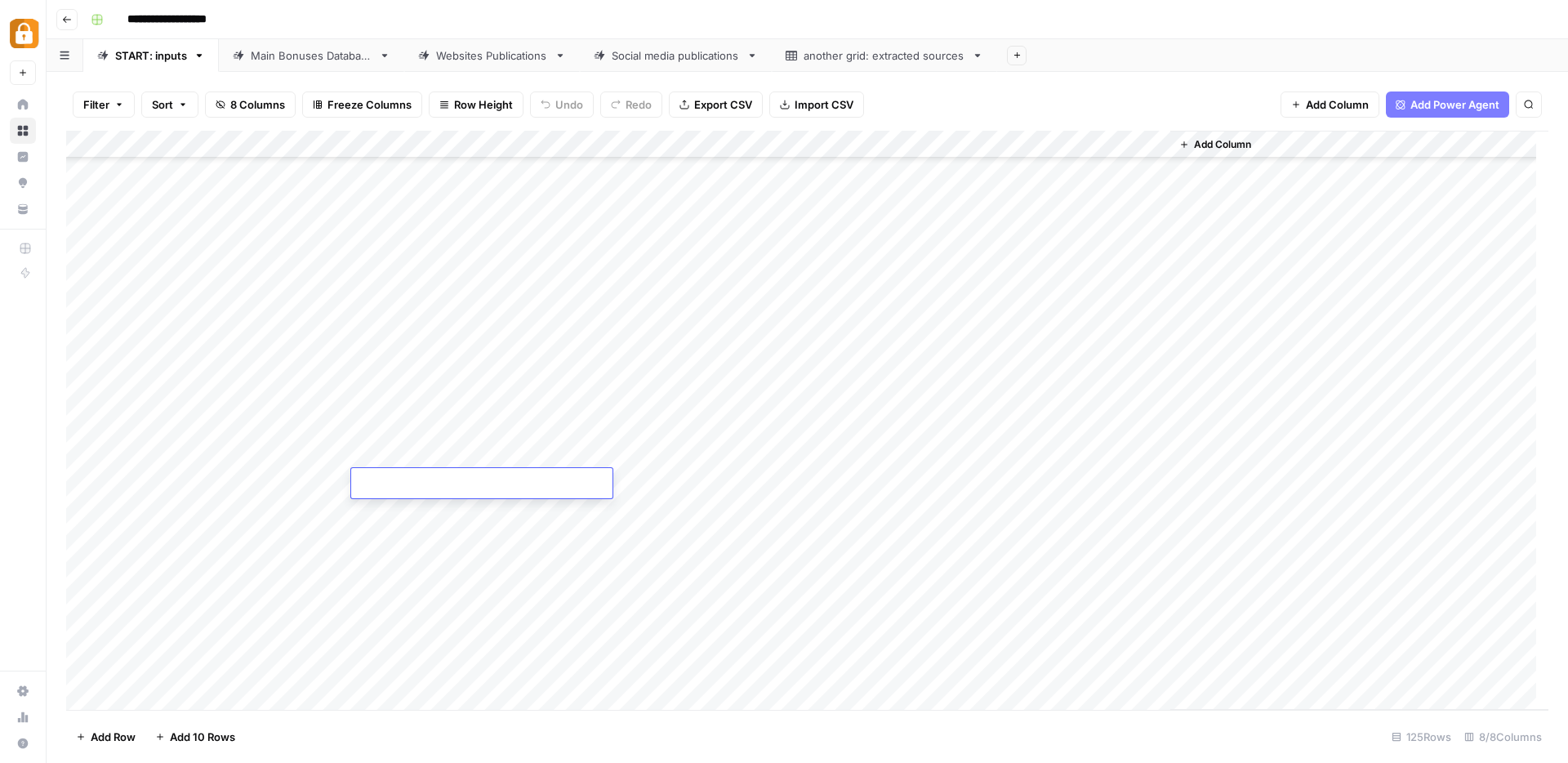
paste textarea "**********"
type textarea "**********"
click at [304, 487] on div "Add Column" at bounding box center [807, 420] width 1482 height 579
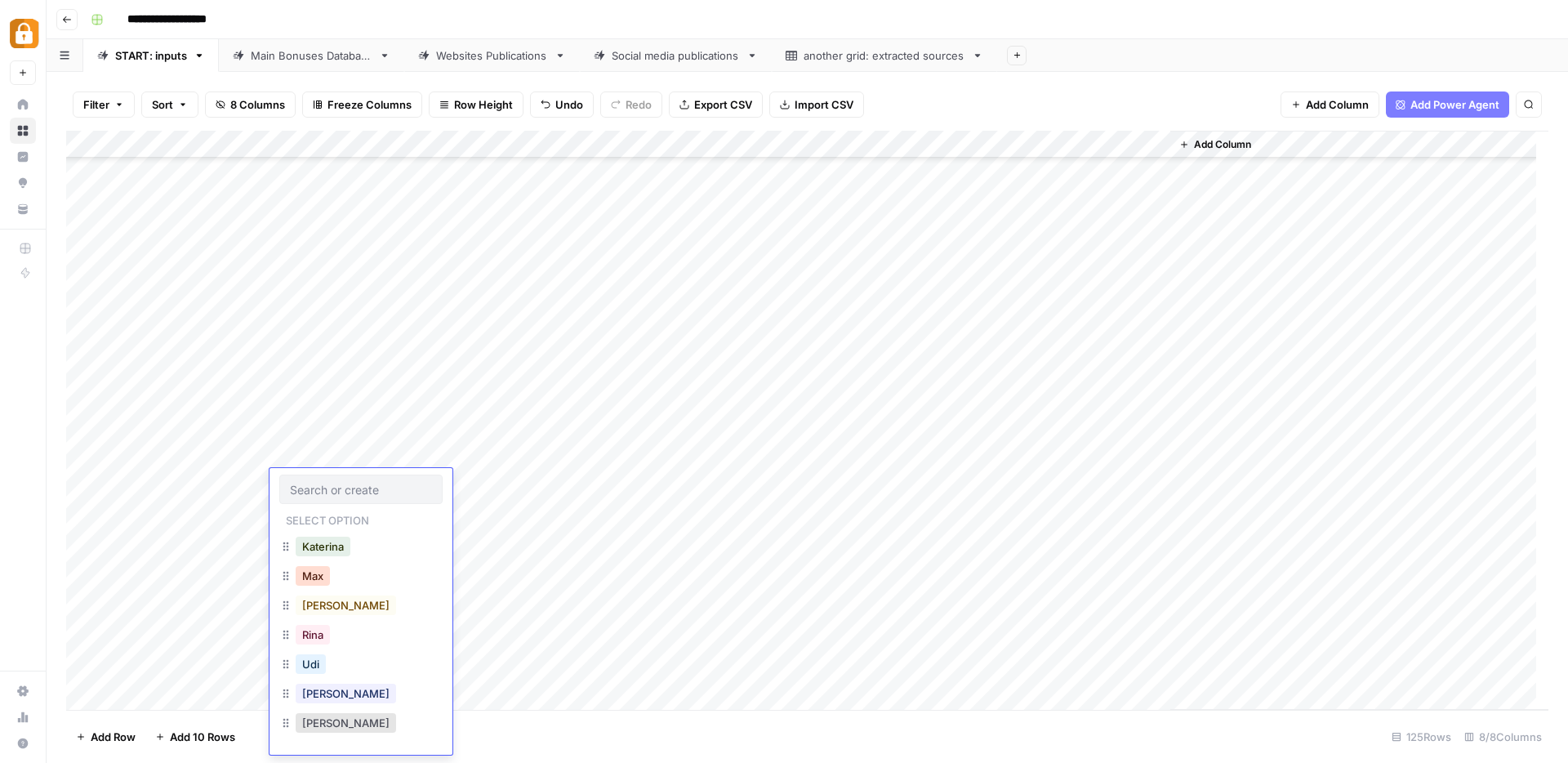
click at [314, 575] on button "Max" at bounding box center [312, 575] width 34 height 19
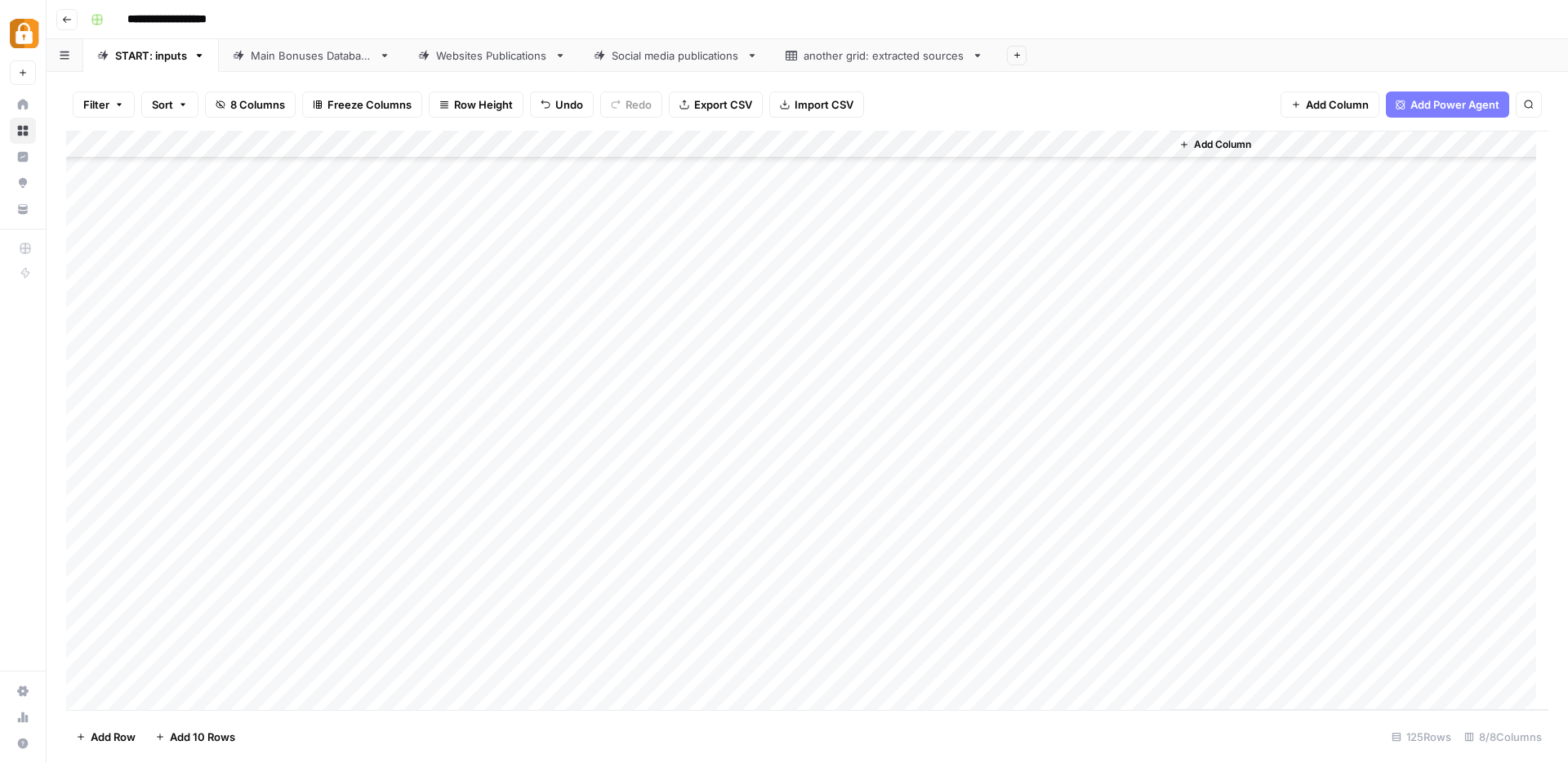
click at [703, 487] on div "Add Column" at bounding box center [807, 420] width 1482 height 579
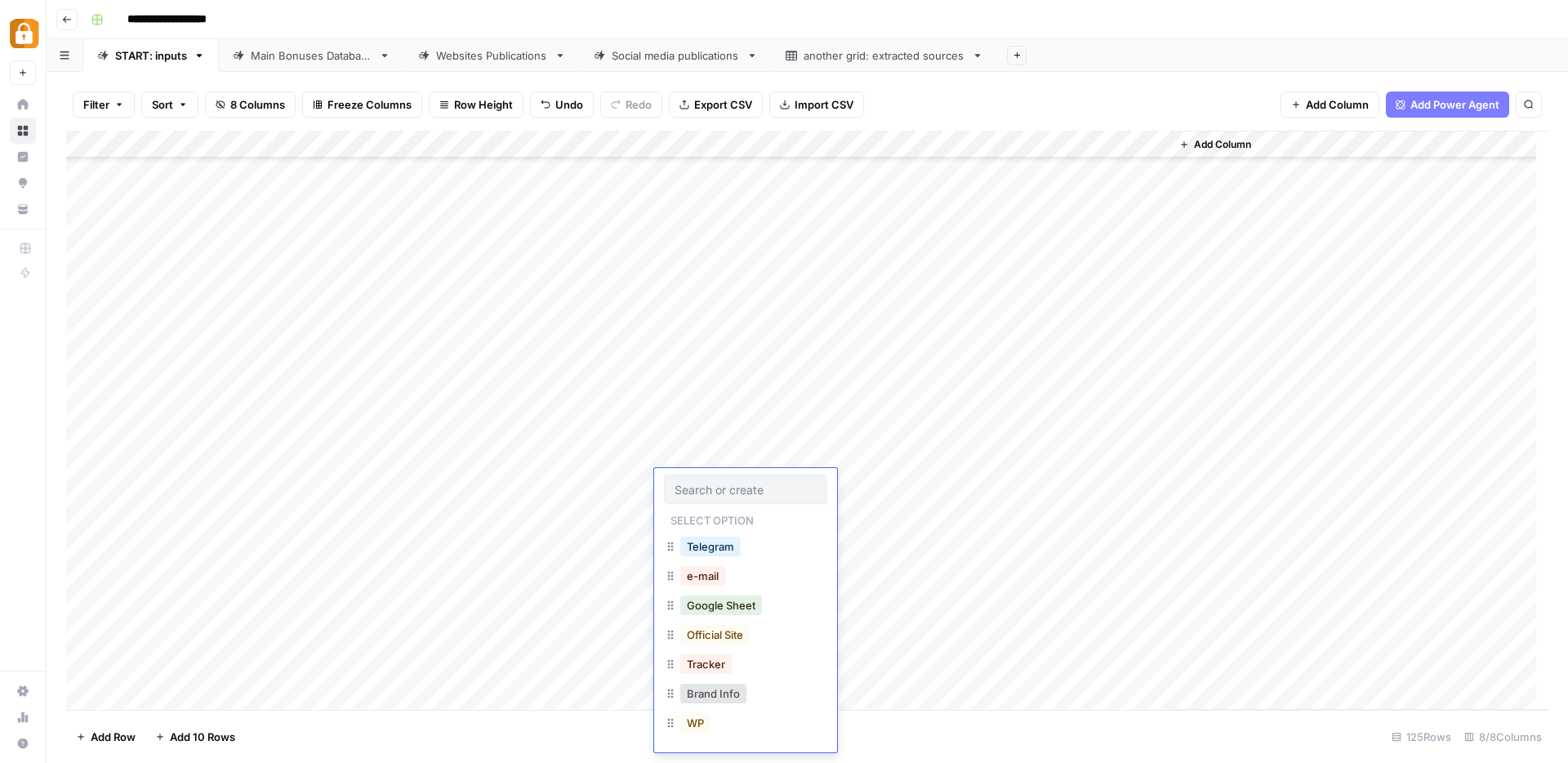
click at [738, 615] on div "Google Sheet" at bounding box center [720, 606] width 88 height 23
click at [735, 612] on button "Google Sheet" at bounding box center [721, 605] width 82 height 19
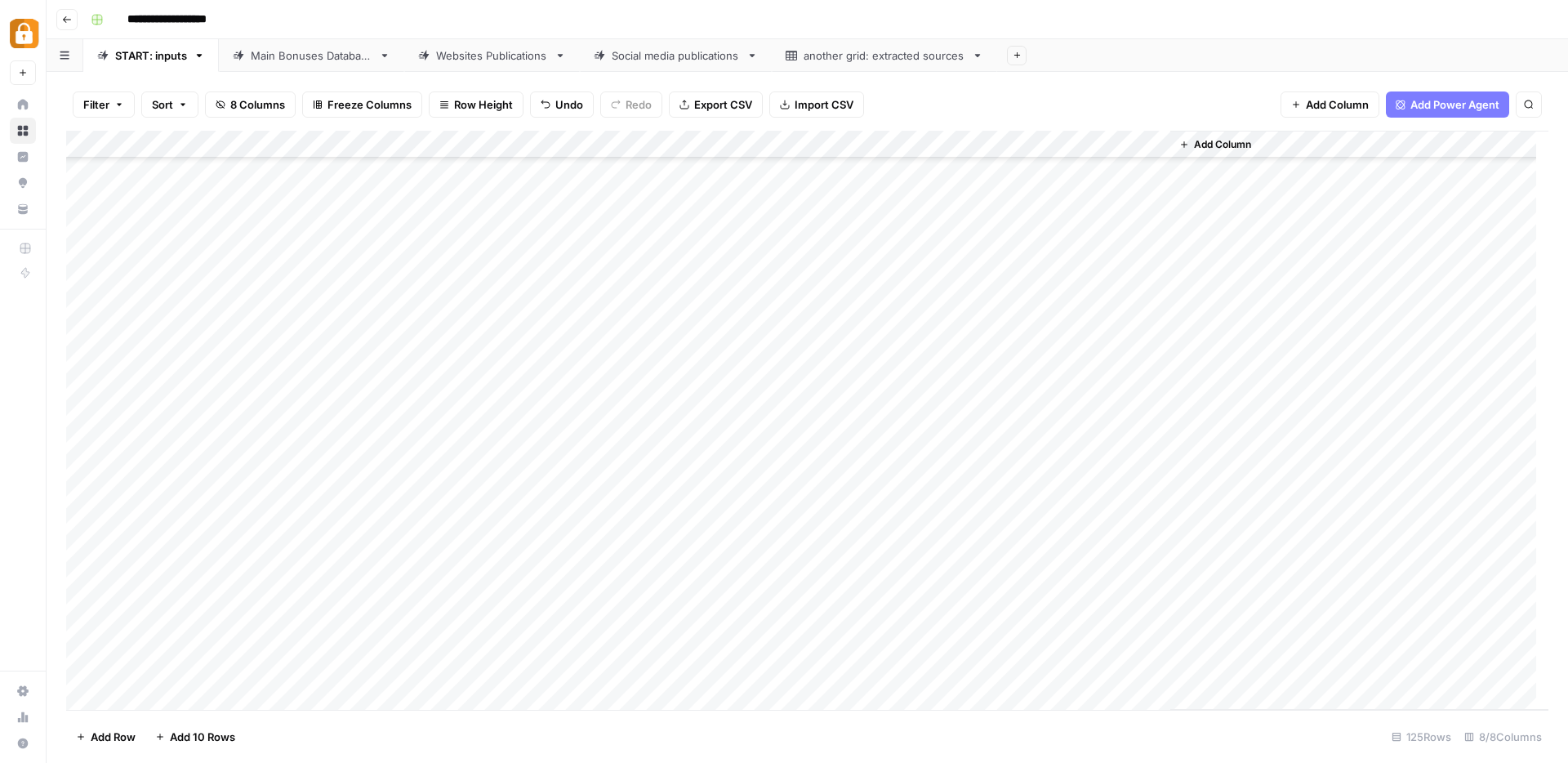
click at [939, 426] on div "Add Column" at bounding box center [807, 420] width 1482 height 579
click at [913, 481] on div "Add Column" at bounding box center [807, 420] width 1482 height 579
click at [1106, 481] on div "Add Column" at bounding box center [807, 420] width 1482 height 579
click at [408, 574] on div "Add Column" at bounding box center [807, 420] width 1482 height 579
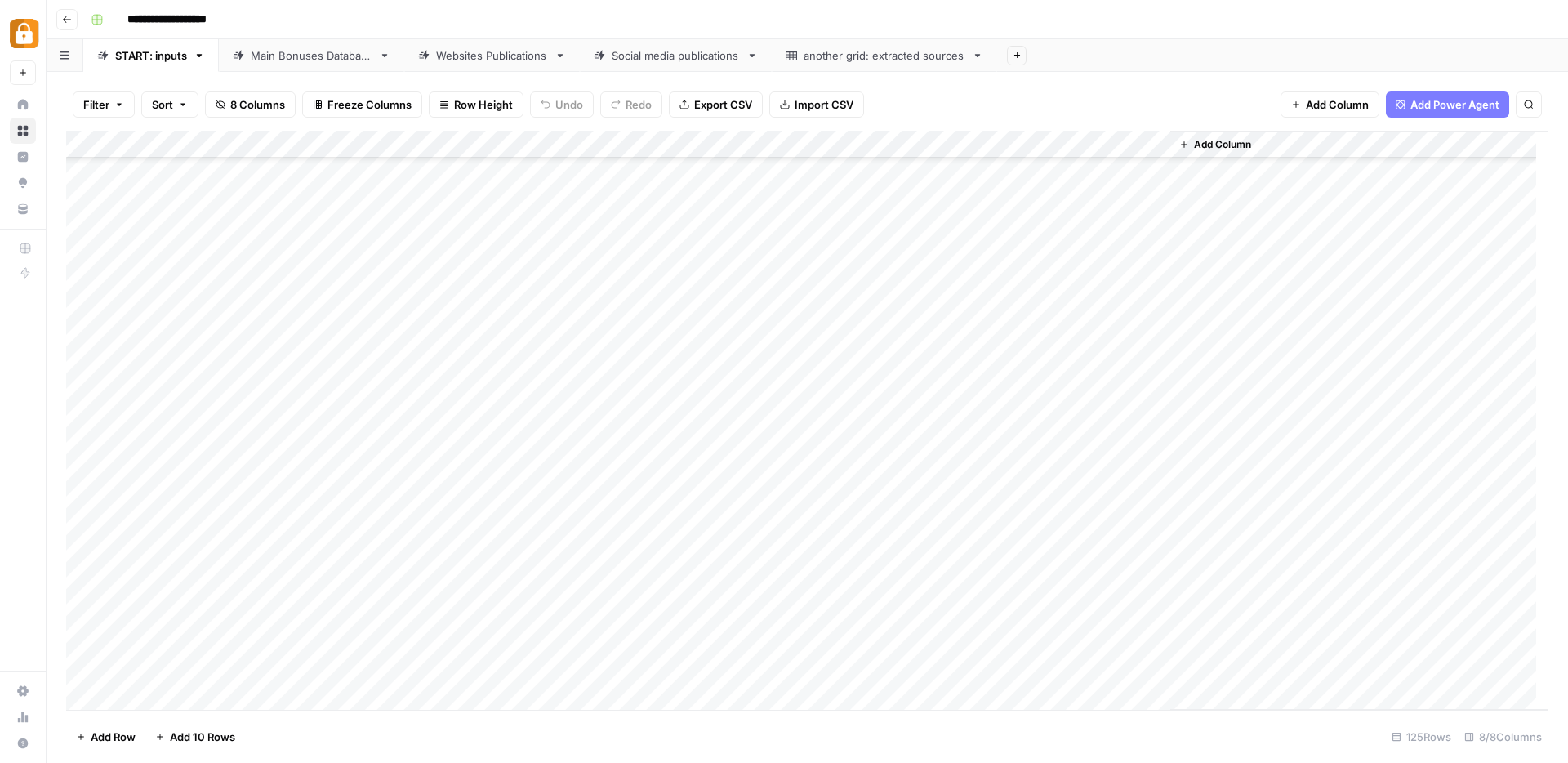
click at [408, 574] on div "Add Column" at bounding box center [807, 420] width 1482 height 579
type textarea "**********"
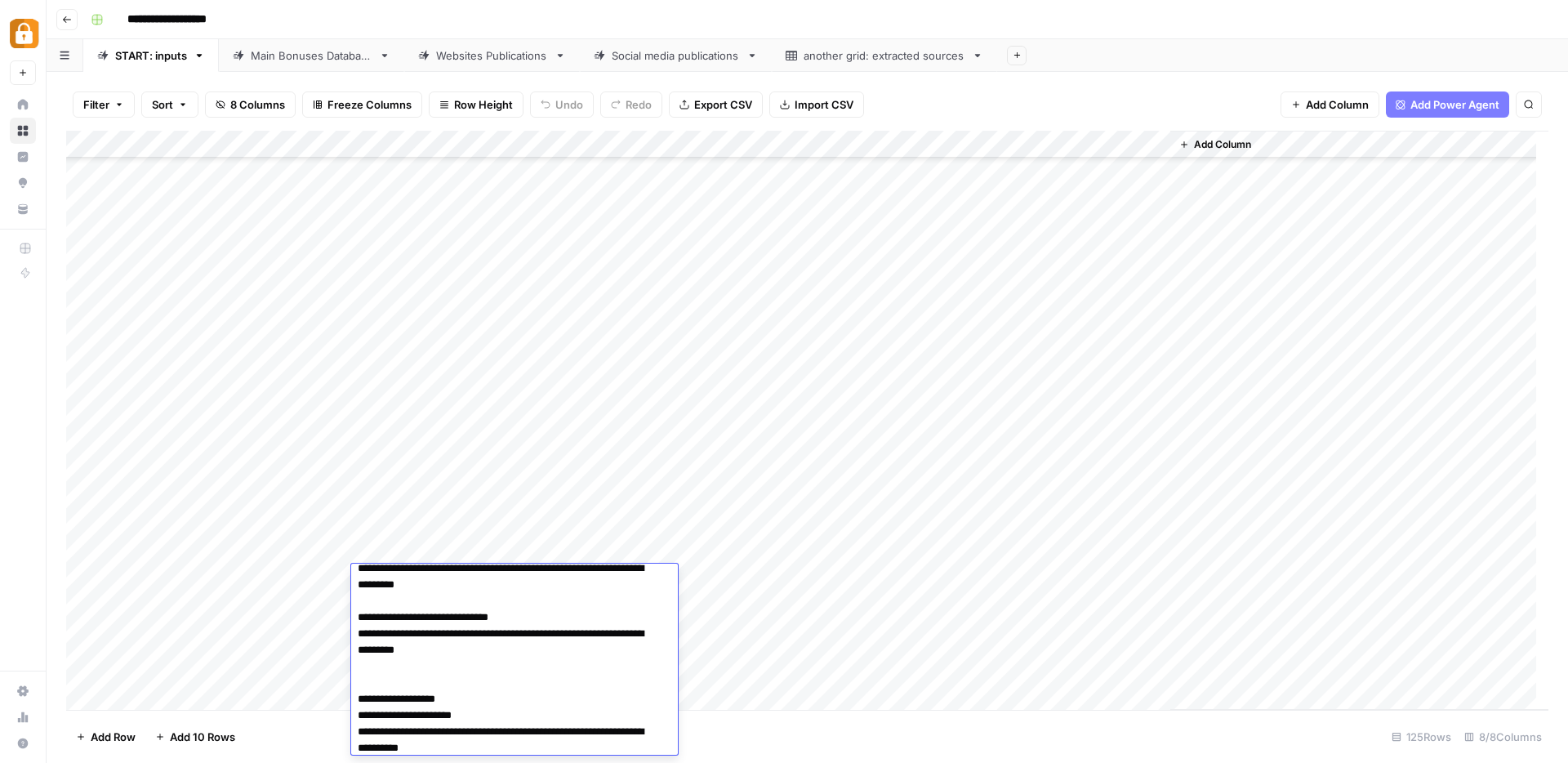
click at [289, 575] on div "Add Column" at bounding box center [807, 420] width 1482 height 579
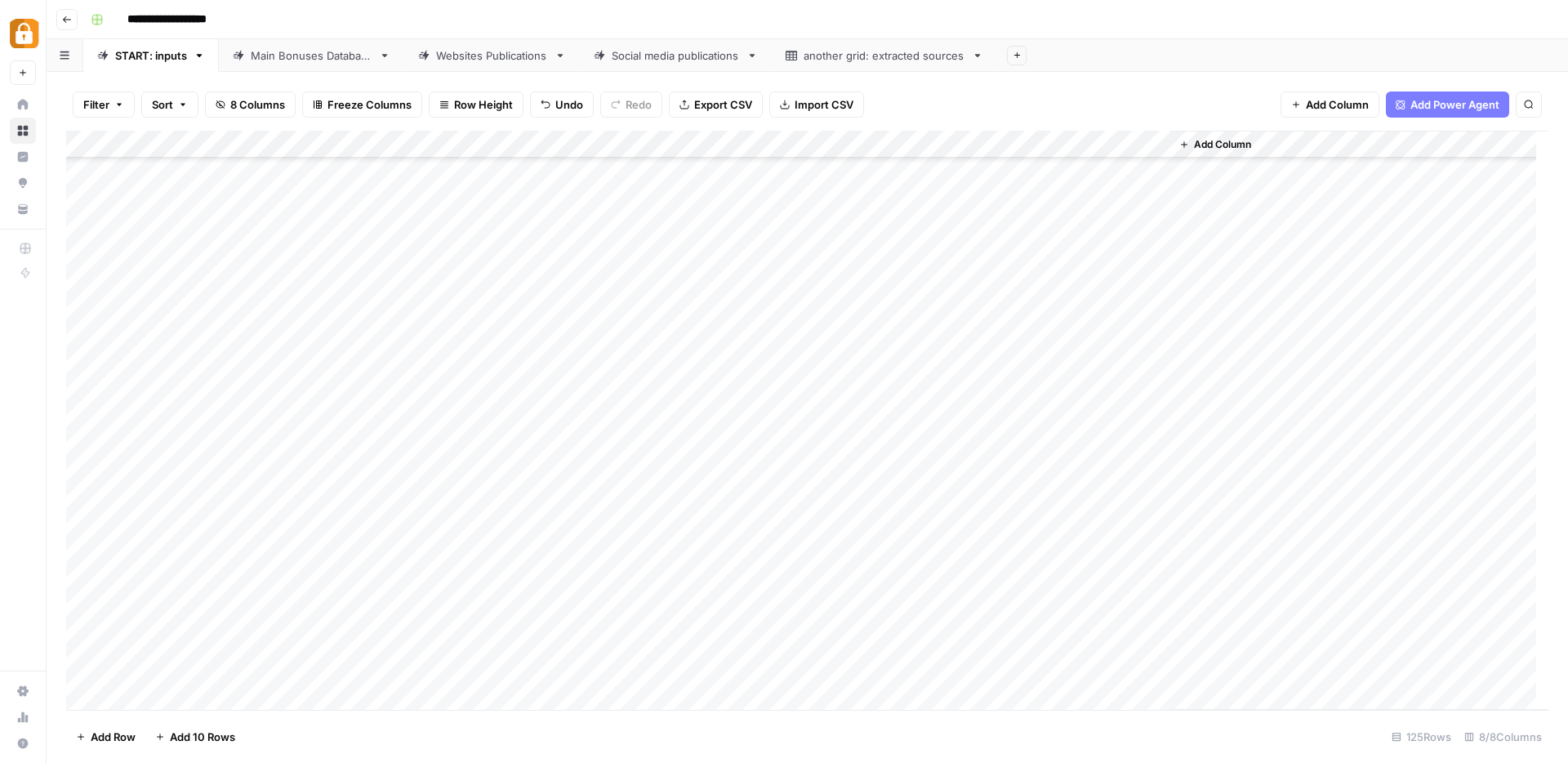
click at [322, 578] on div "Add Column" at bounding box center [807, 420] width 1482 height 579
click at [322, 578] on input "text" at bounding box center [361, 584] width 142 height 15
click at [317, 671] on button "Max" at bounding box center [312, 671] width 34 height 19
click at [709, 579] on div "Add Column" at bounding box center [807, 420] width 1482 height 579
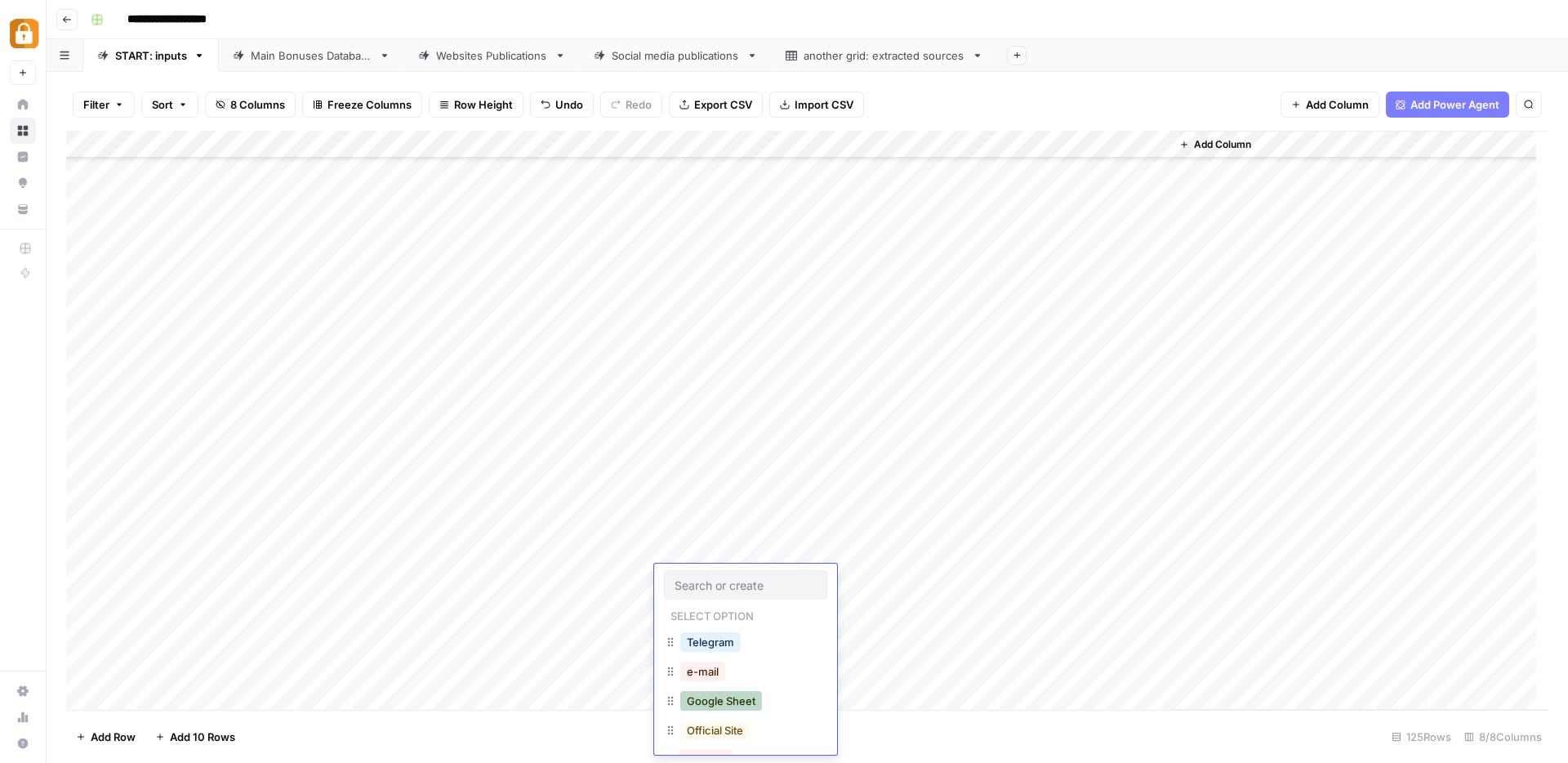
click at [716, 707] on button "Google Sheet" at bounding box center [721, 701] width 82 height 19
click at [922, 379] on div "Add Column" at bounding box center [807, 420] width 1482 height 579
click at [927, 575] on div "Add Column" at bounding box center [807, 420] width 1482 height 579
click at [1068, 578] on div "Add Column" at bounding box center [807, 420] width 1482 height 579
click at [947, 578] on div "Add Column" at bounding box center [807, 420] width 1482 height 579
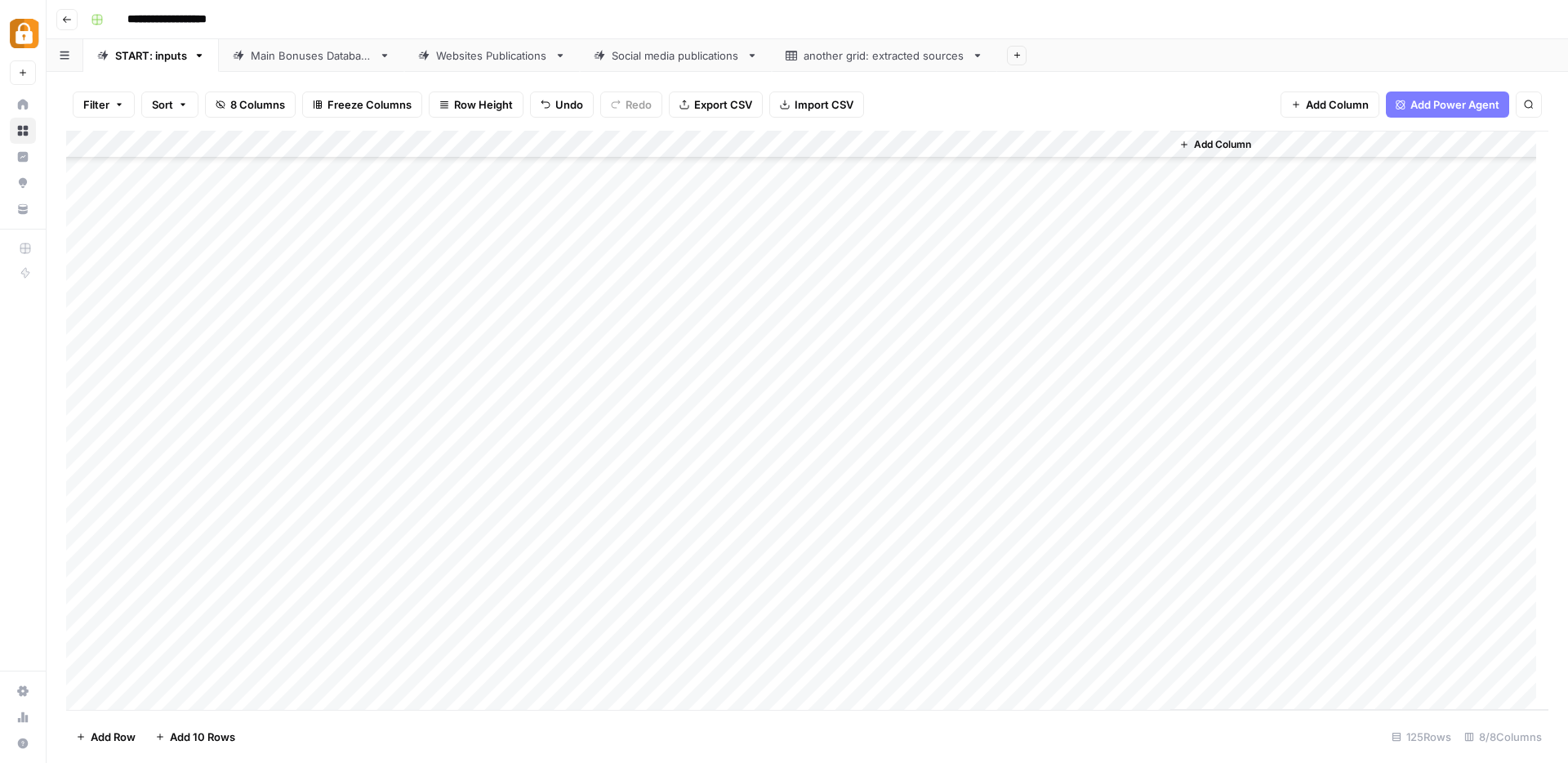
click at [947, 578] on div "Add Column" at bounding box center [807, 420] width 1482 height 579
drag, startPoint x: 947, startPoint y: 578, endPoint x: 826, endPoint y: 572, distance: 121.1
click at [826, 572] on body "**********" at bounding box center [784, 381] width 1568 height 763
type textarea "***"
click at [826, 586] on div "Add Column" at bounding box center [807, 420] width 1482 height 579
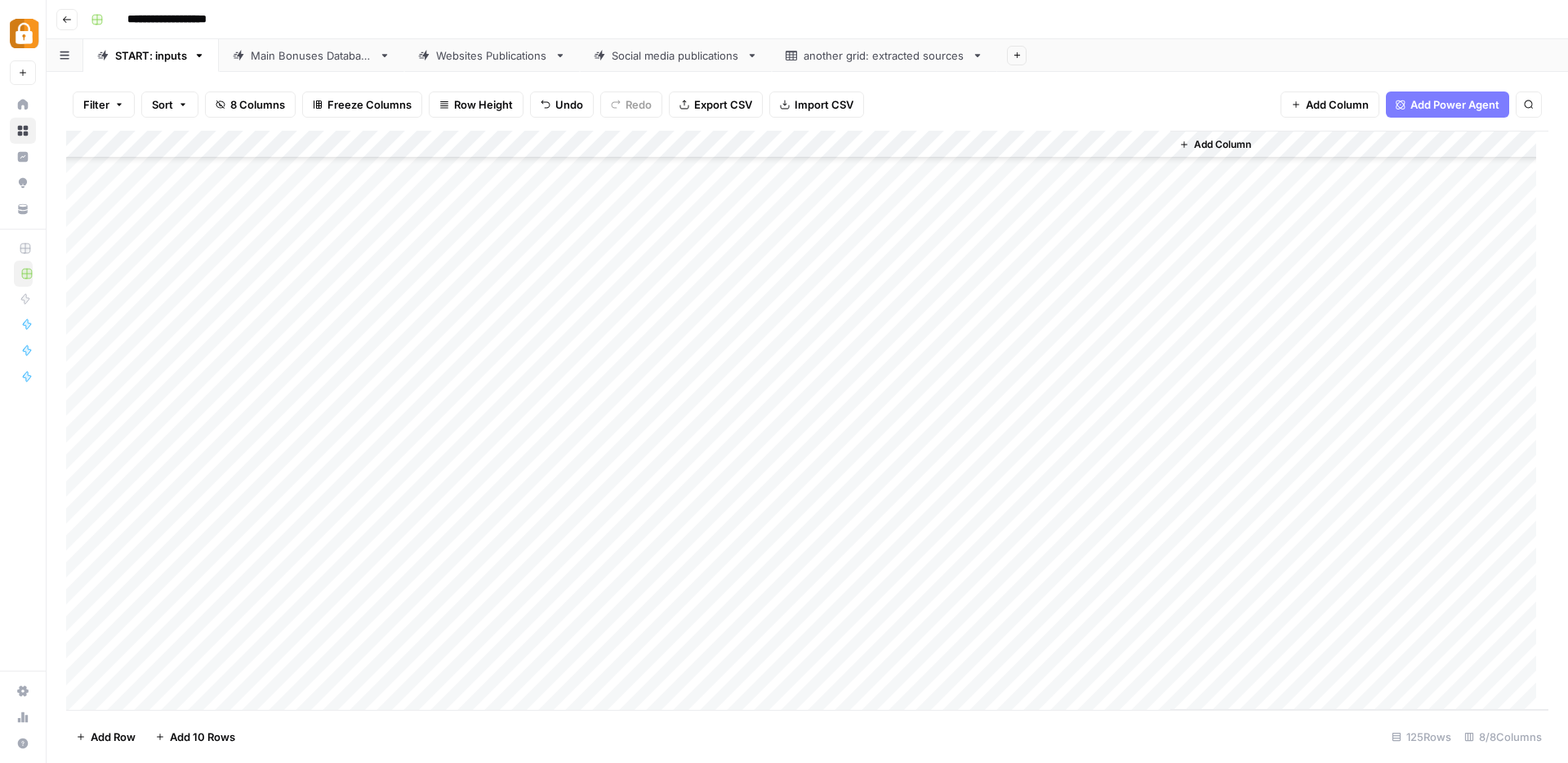
scroll to position [2945, 0]
click at [426, 396] on div "Add Column" at bounding box center [807, 420] width 1482 height 579
type textarea "**********"
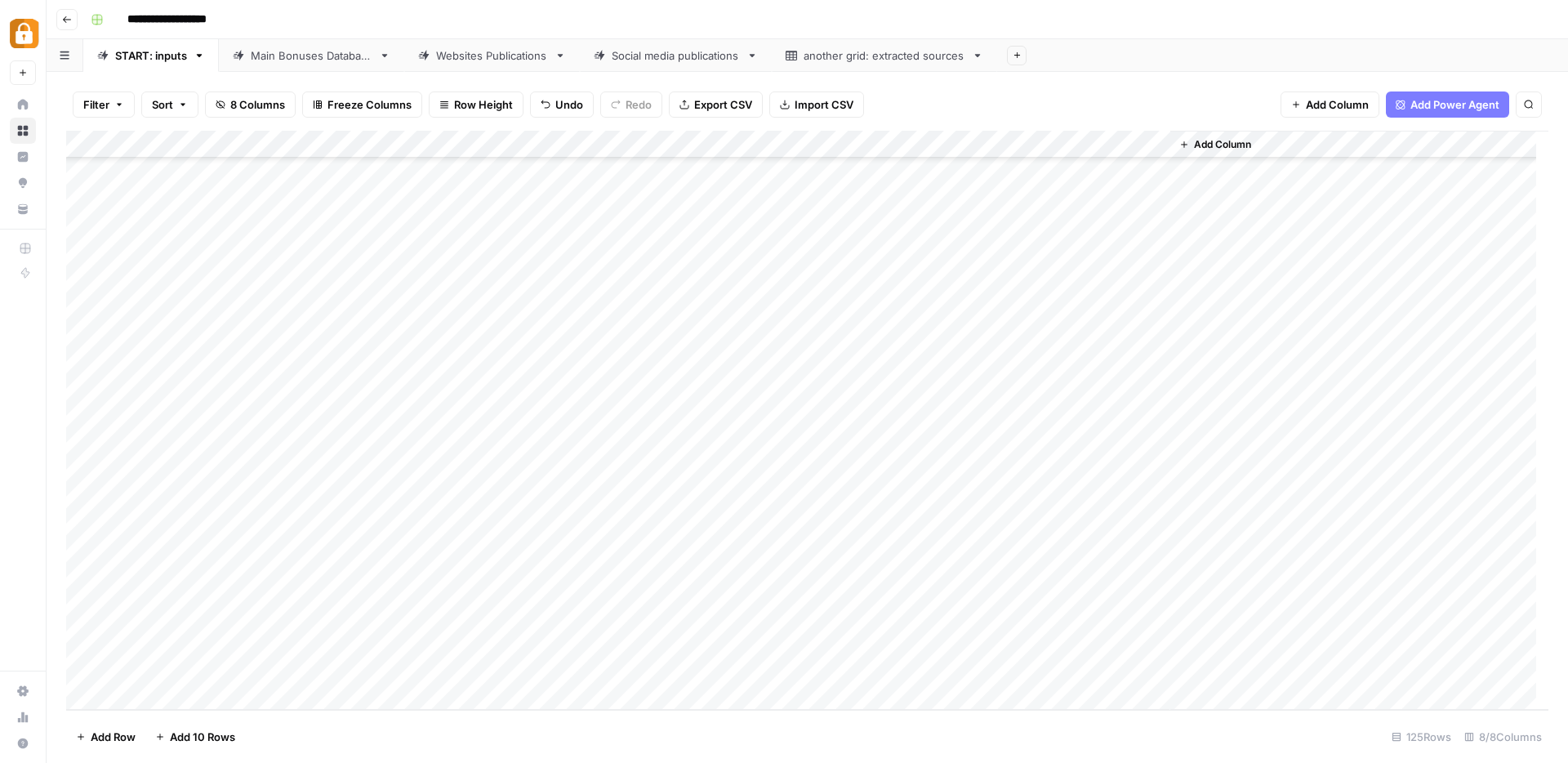
click at [308, 395] on div "Add Column" at bounding box center [807, 420] width 1482 height 579
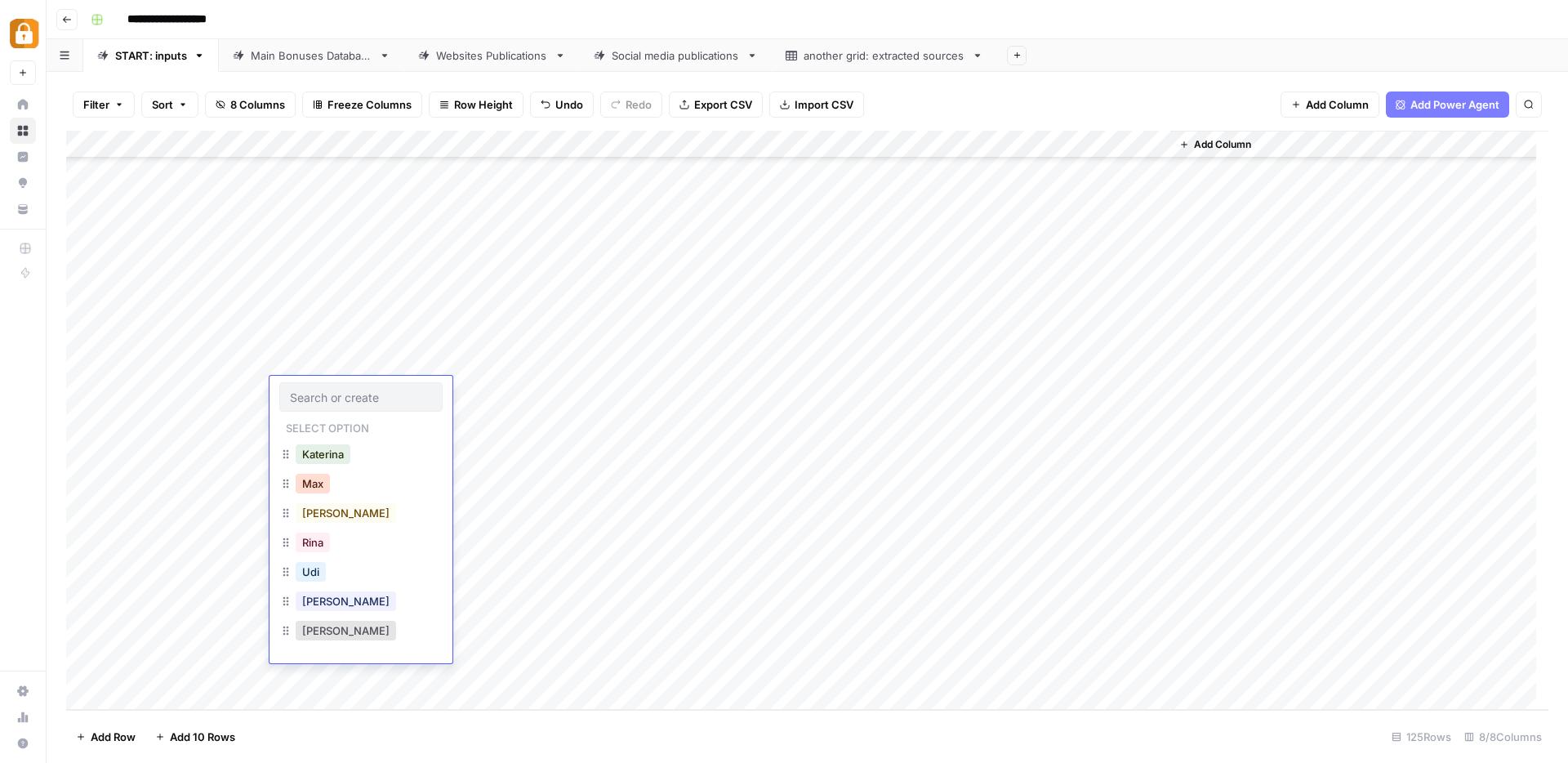
click at [319, 488] on button "Max" at bounding box center [312, 483] width 34 height 19
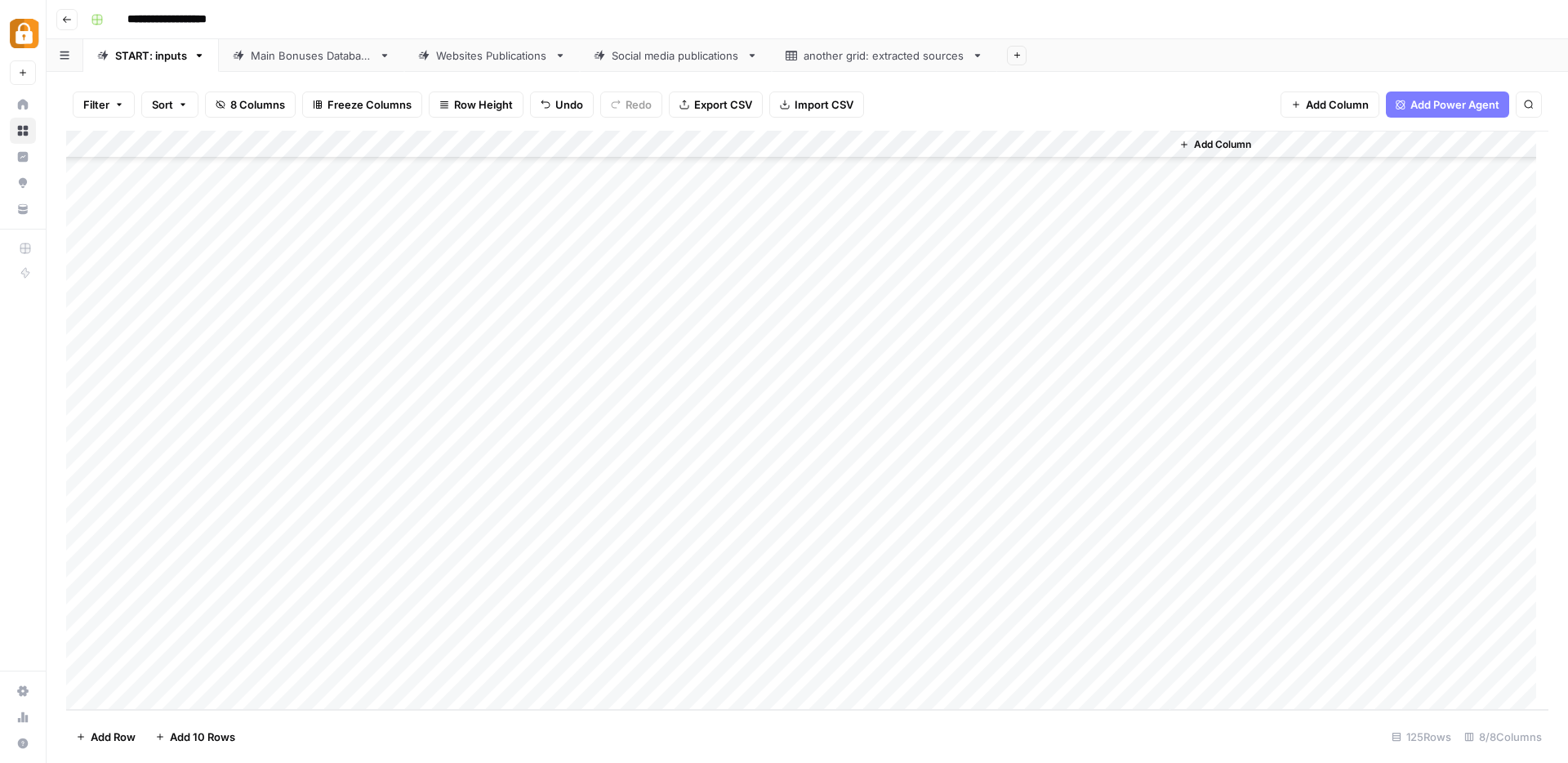
click at [1028, 394] on div "Add Column" at bounding box center [807, 420] width 1482 height 579
click at [689, 397] on div "Add Column" at bounding box center [807, 420] width 1482 height 579
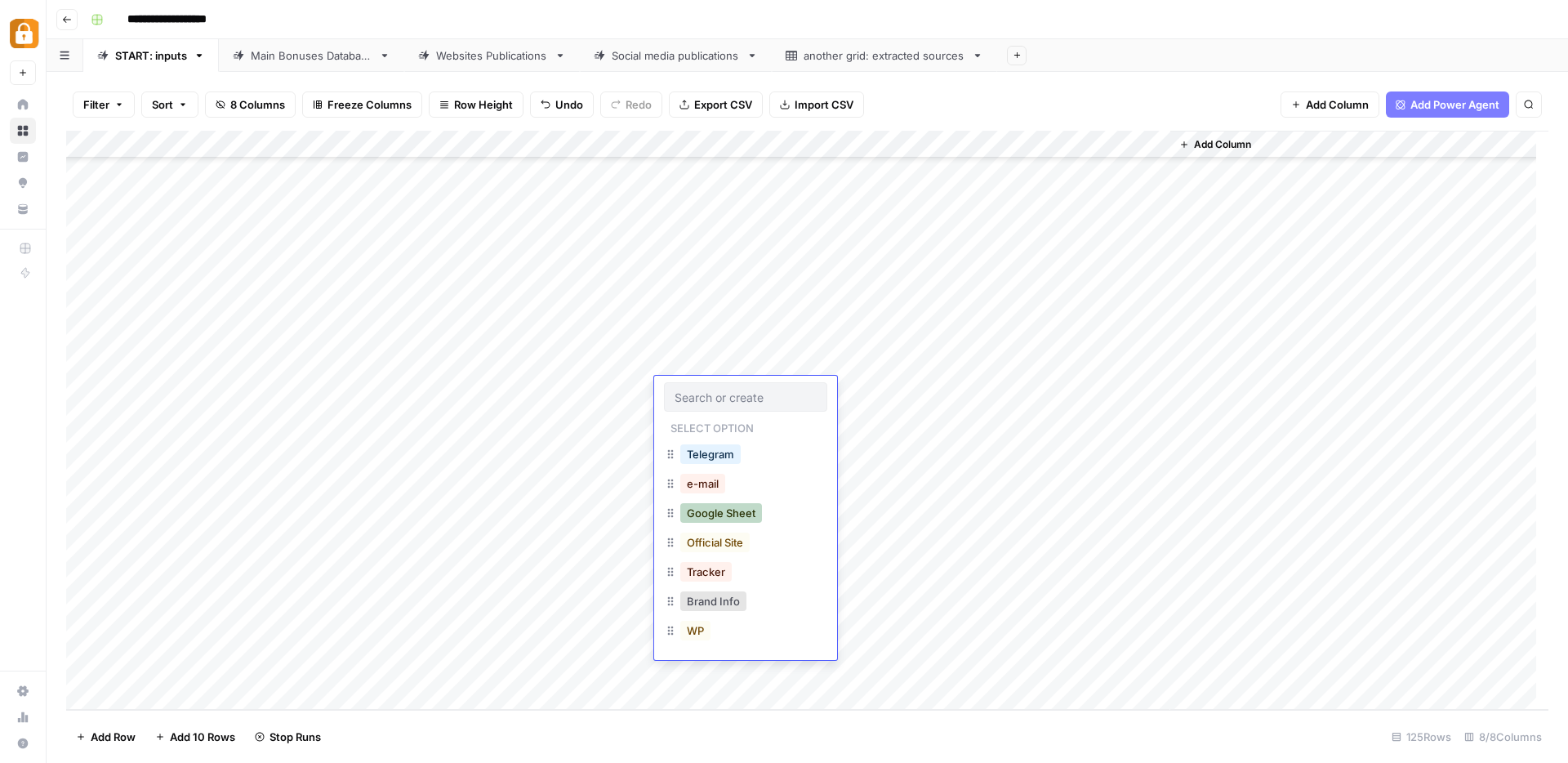
click at [717, 516] on button "Google Sheet" at bounding box center [721, 512] width 82 height 19
click at [942, 388] on div "Add Column" at bounding box center [807, 420] width 1482 height 579
click at [937, 390] on div "Add Column" at bounding box center [807, 420] width 1482 height 579
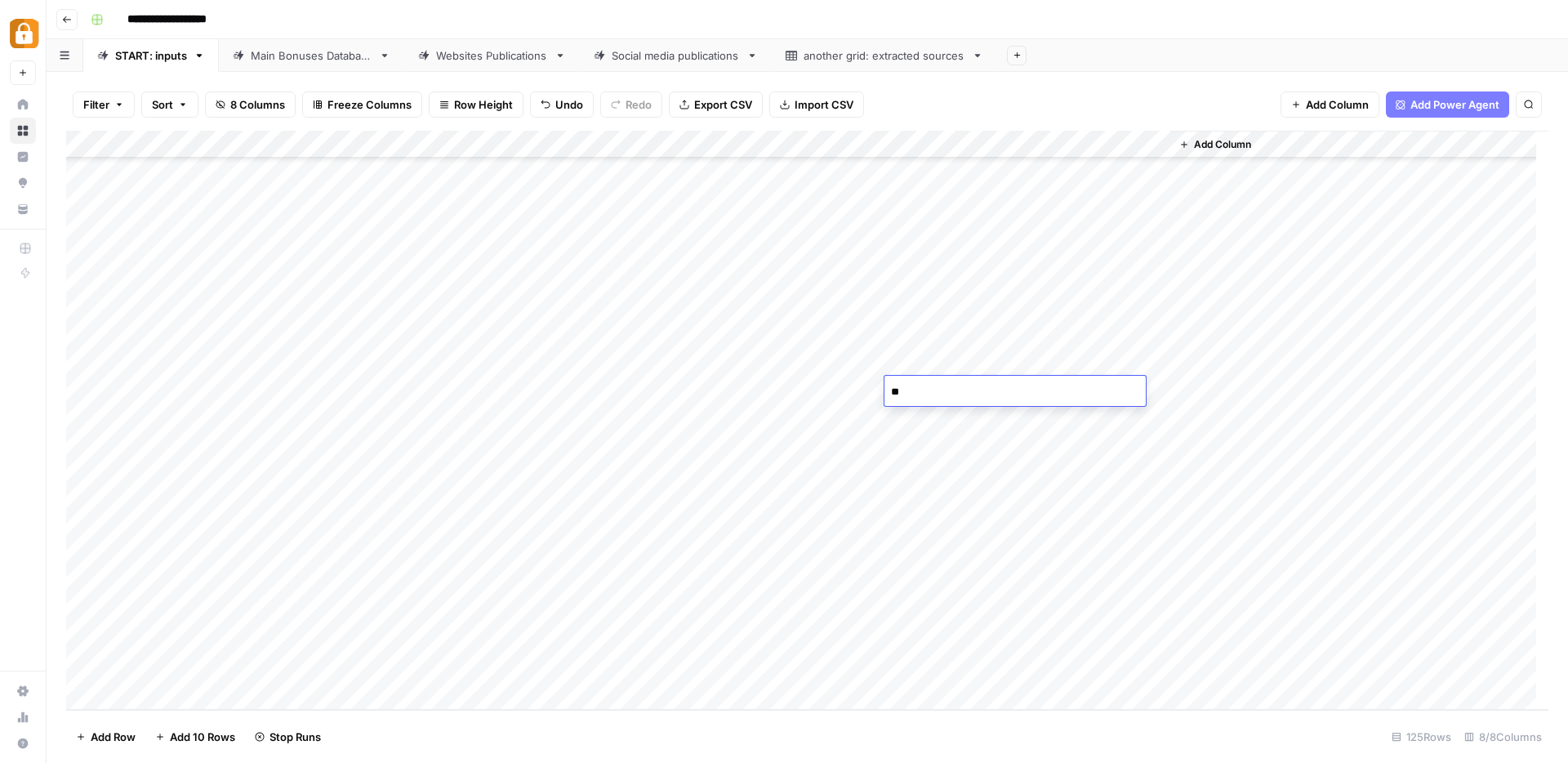
type textarea "***"
click at [786, 520] on div "Add Column" at bounding box center [807, 420] width 1482 height 579
click at [419, 419] on div "Add Column" at bounding box center [807, 420] width 1482 height 579
type textarea "**********"
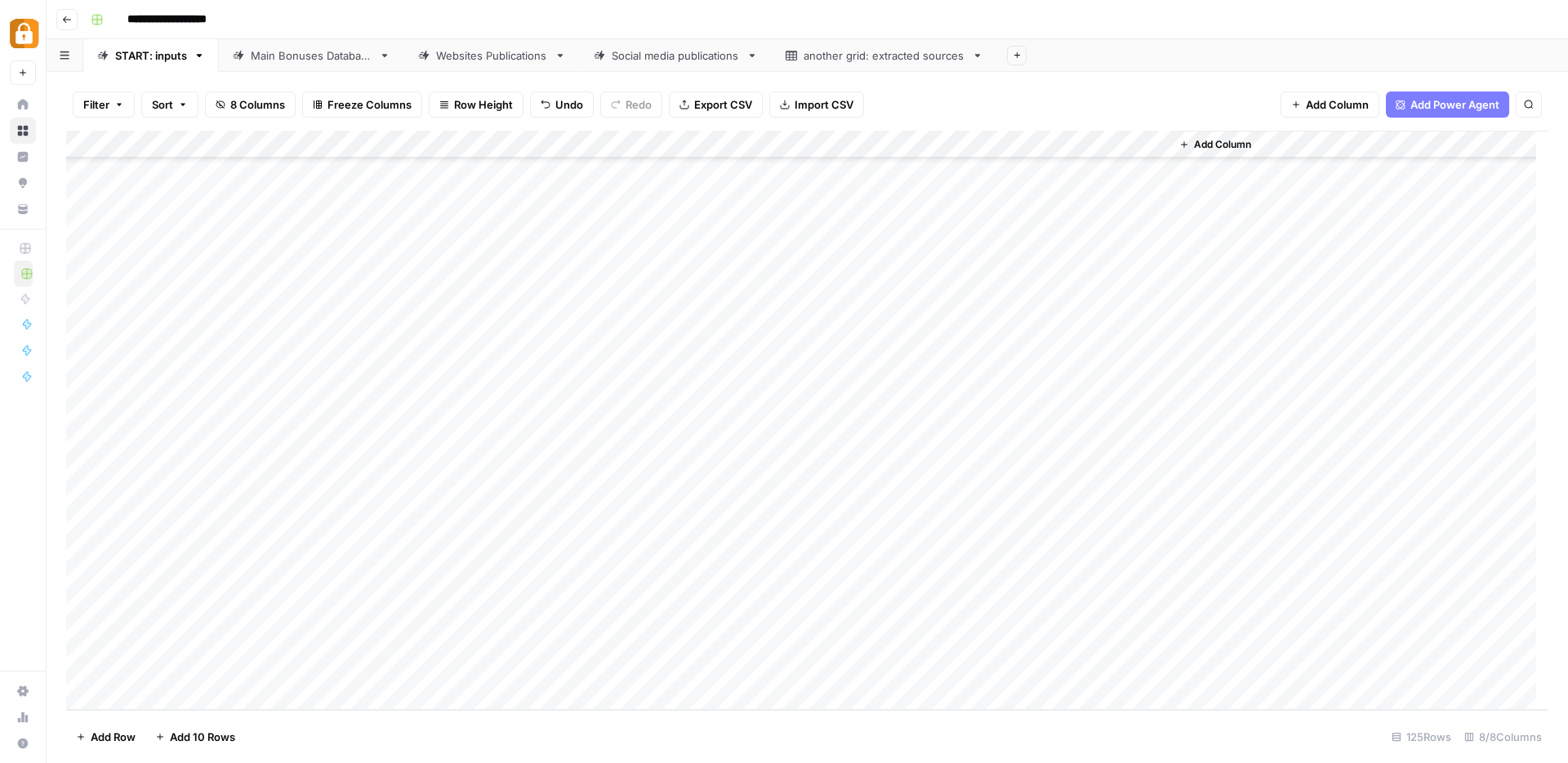
click at [815, 518] on div "Add Column" at bounding box center [807, 420] width 1482 height 579
click at [294, 411] on div "Add Column" at bounding box center [807, 420] width 1482 height 579
drag, startPoint x: 317, startPoint y: 519, endPoint x: 349, endPoint y: 512, distance: 32.8
click at [317, 519] on button "Max" at bounding box center [312, 511] width 34 height 19
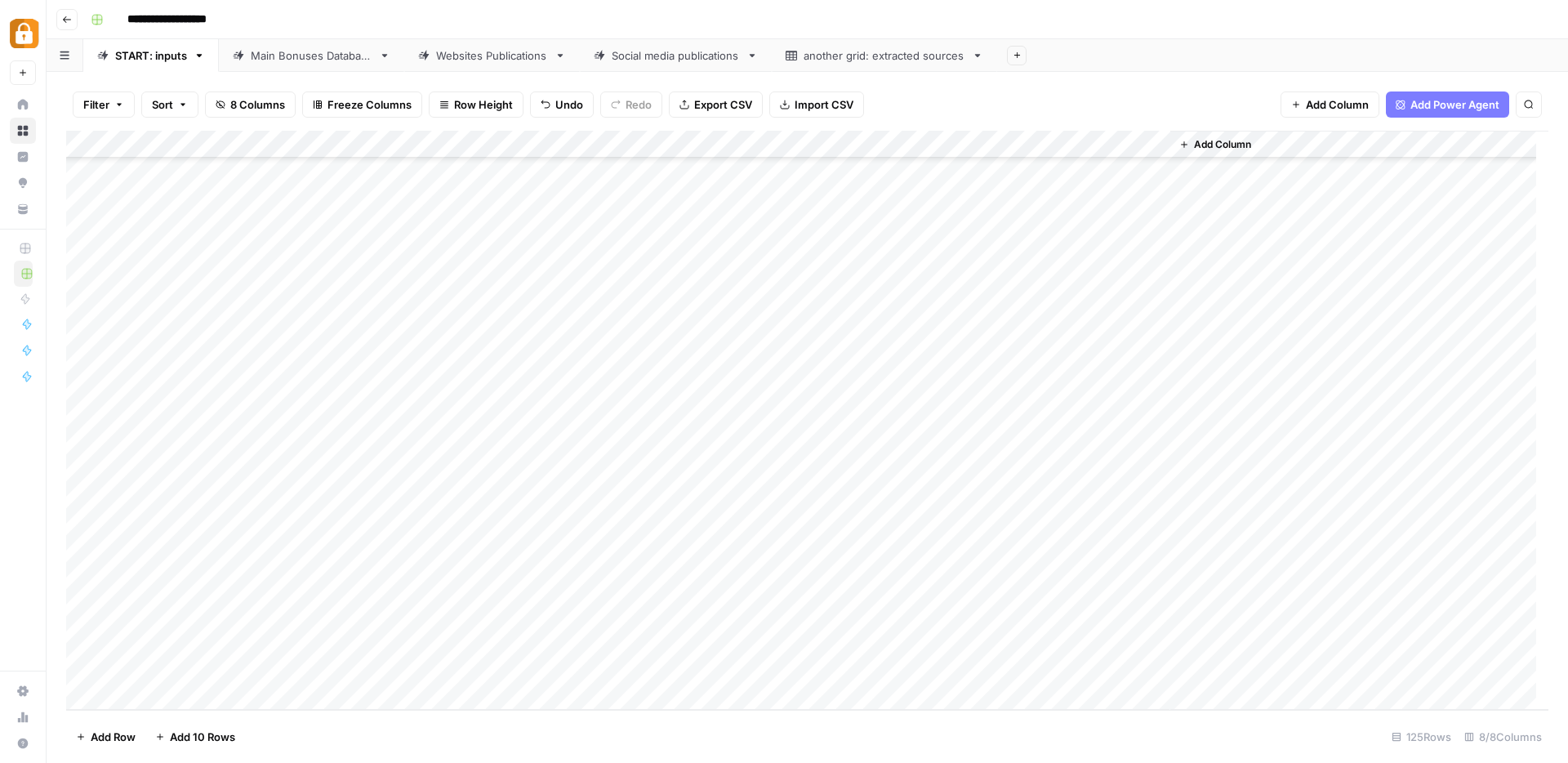
click at [1056, 423] on div "Add Column" at bounding box center [807, 420] width 1482 height 579
click at [707, 426] on div "Add Column" at bounding box center [807, 420] width 1482 height 579
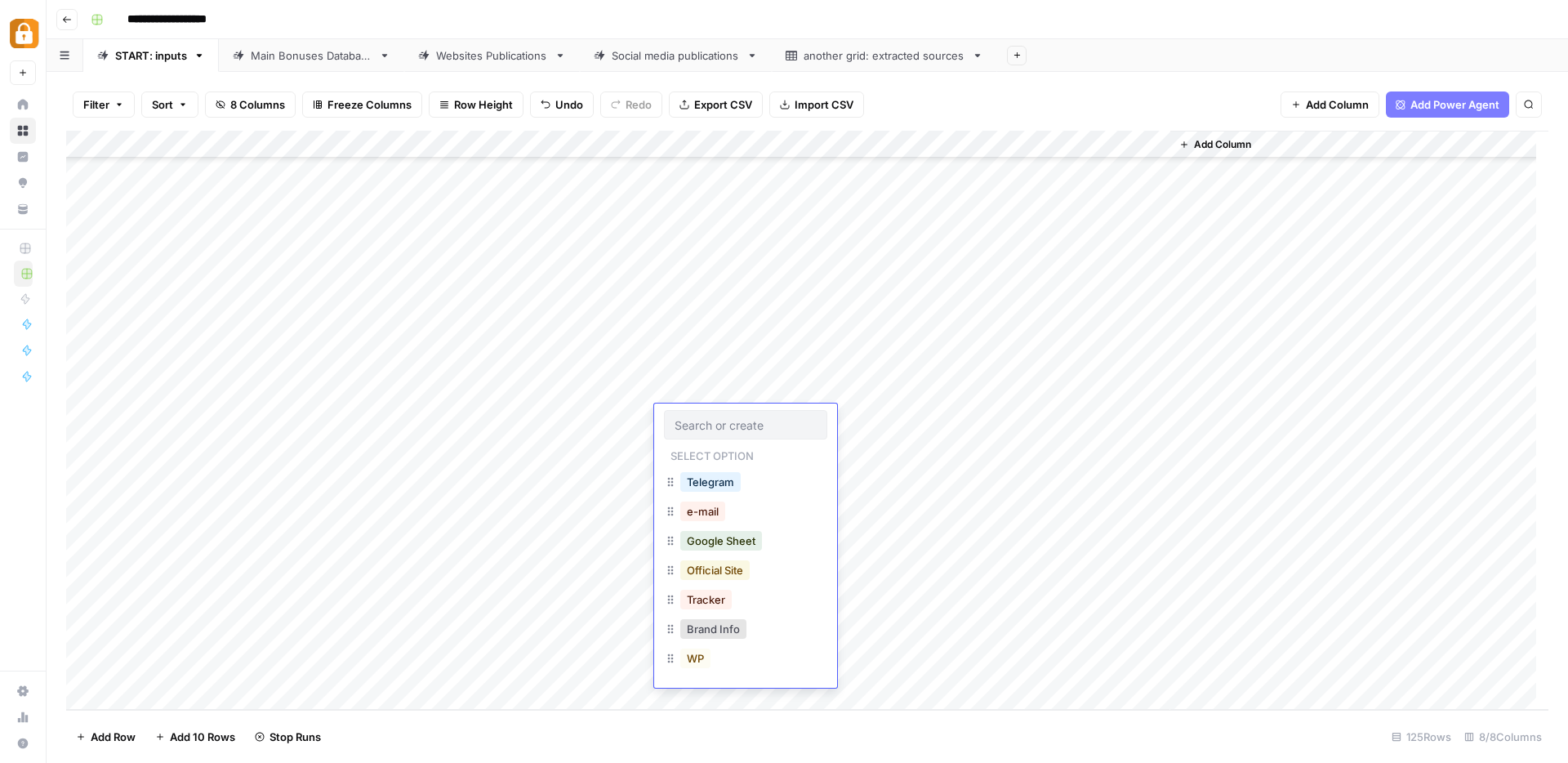
click at [724, 565] on button "Official Site" at bounding box center [714, 570] width 69 height 19
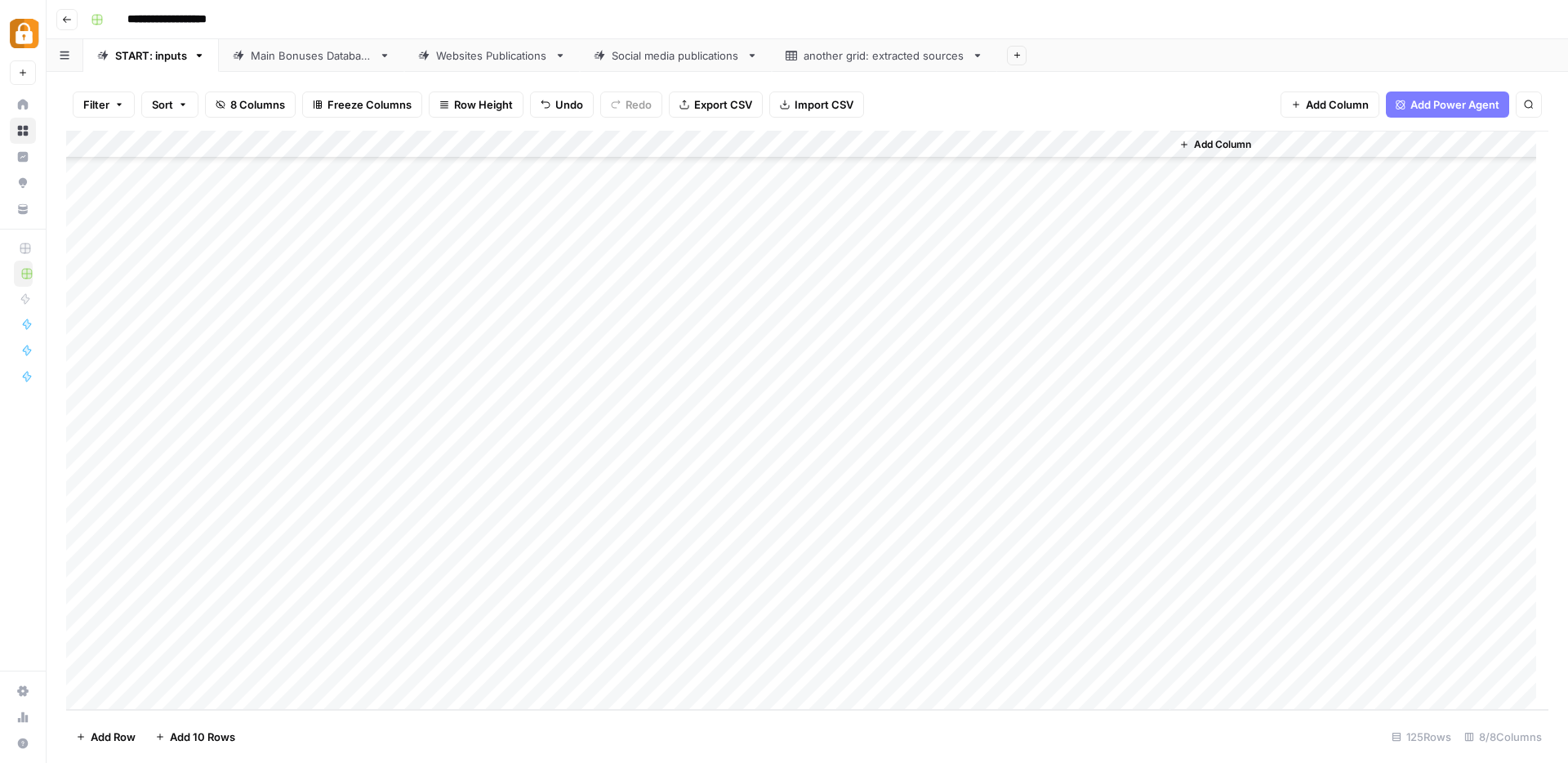
click at [704, 417] on div "Add Column" at bounding box center [807, 420] width 1482 height 579
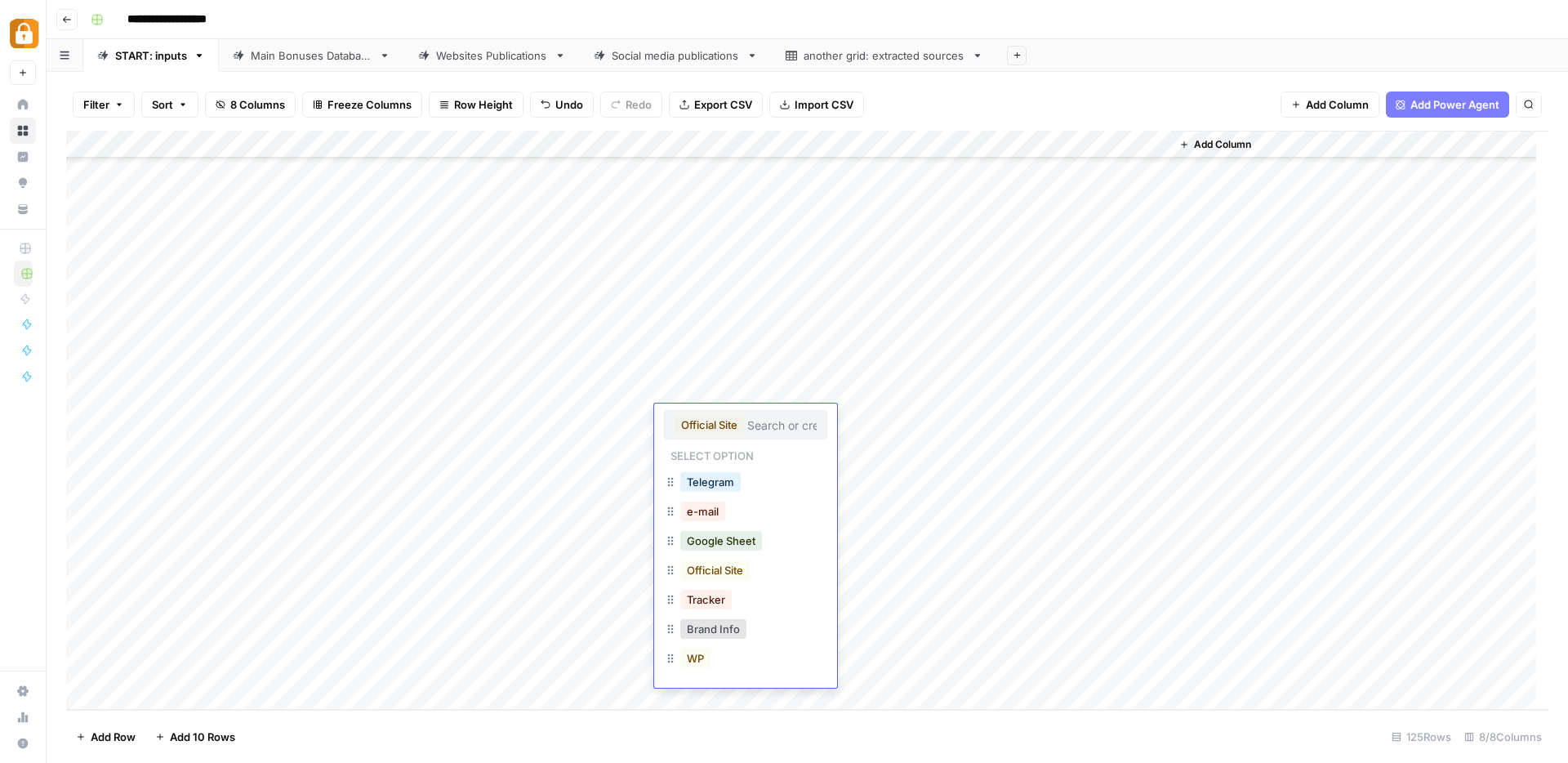
click at [704, 417] on button "Official Site" at bounding box center [709, 425] width 69 height 19
click at [741, 541] on button "Google Sheet" at bounding box center [721, 540] width 82 height 19
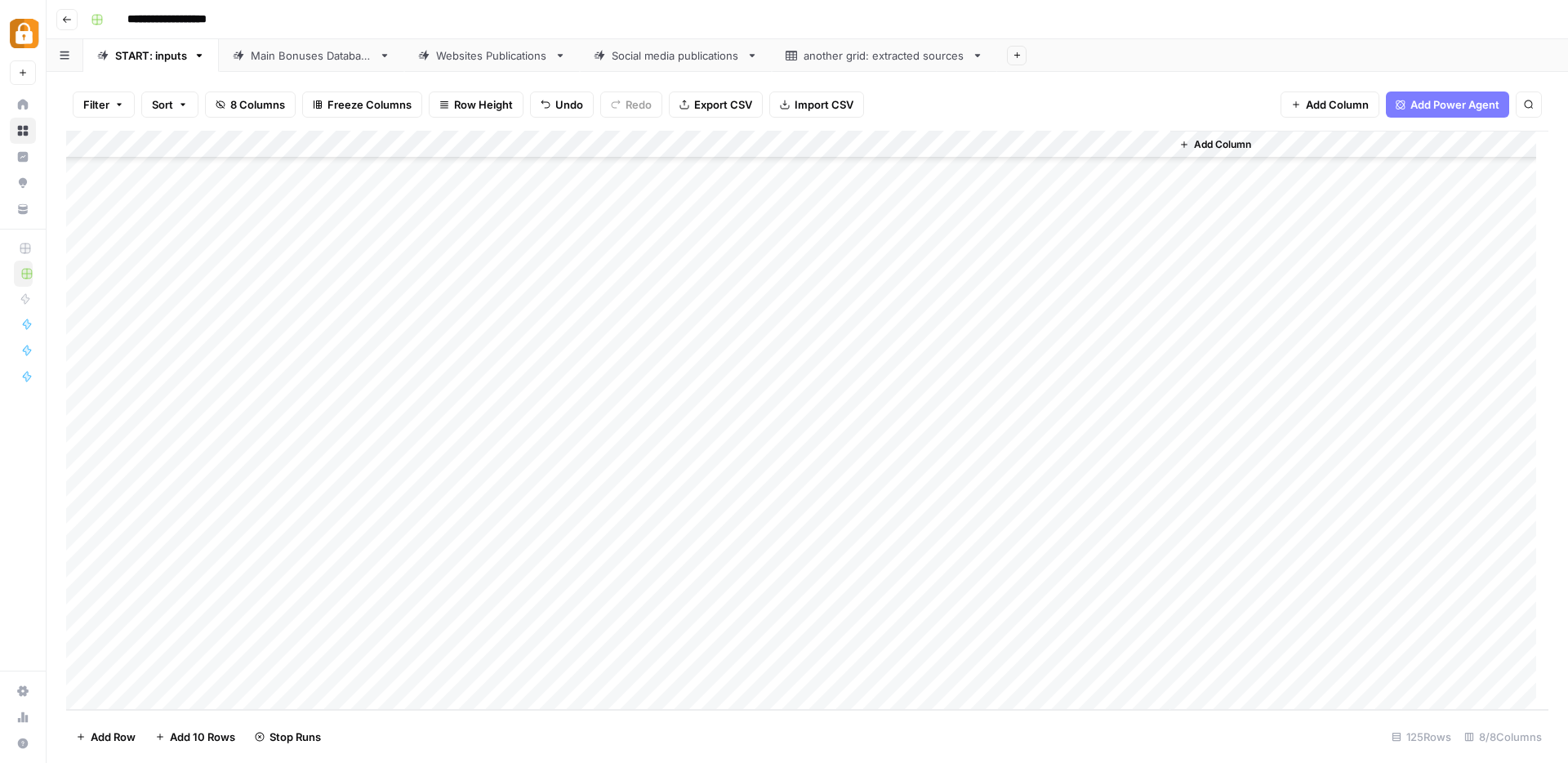
click at [917, 424] on div "Add Column" at bounding box center [807, 420] width 1482 height 579
type textarea "*********"
click at [870, 485] on div "Add Column" at bounding box center [807, 420] width 1482 height 579
